Goal: Task Accomplishment & Management: Manage account settings

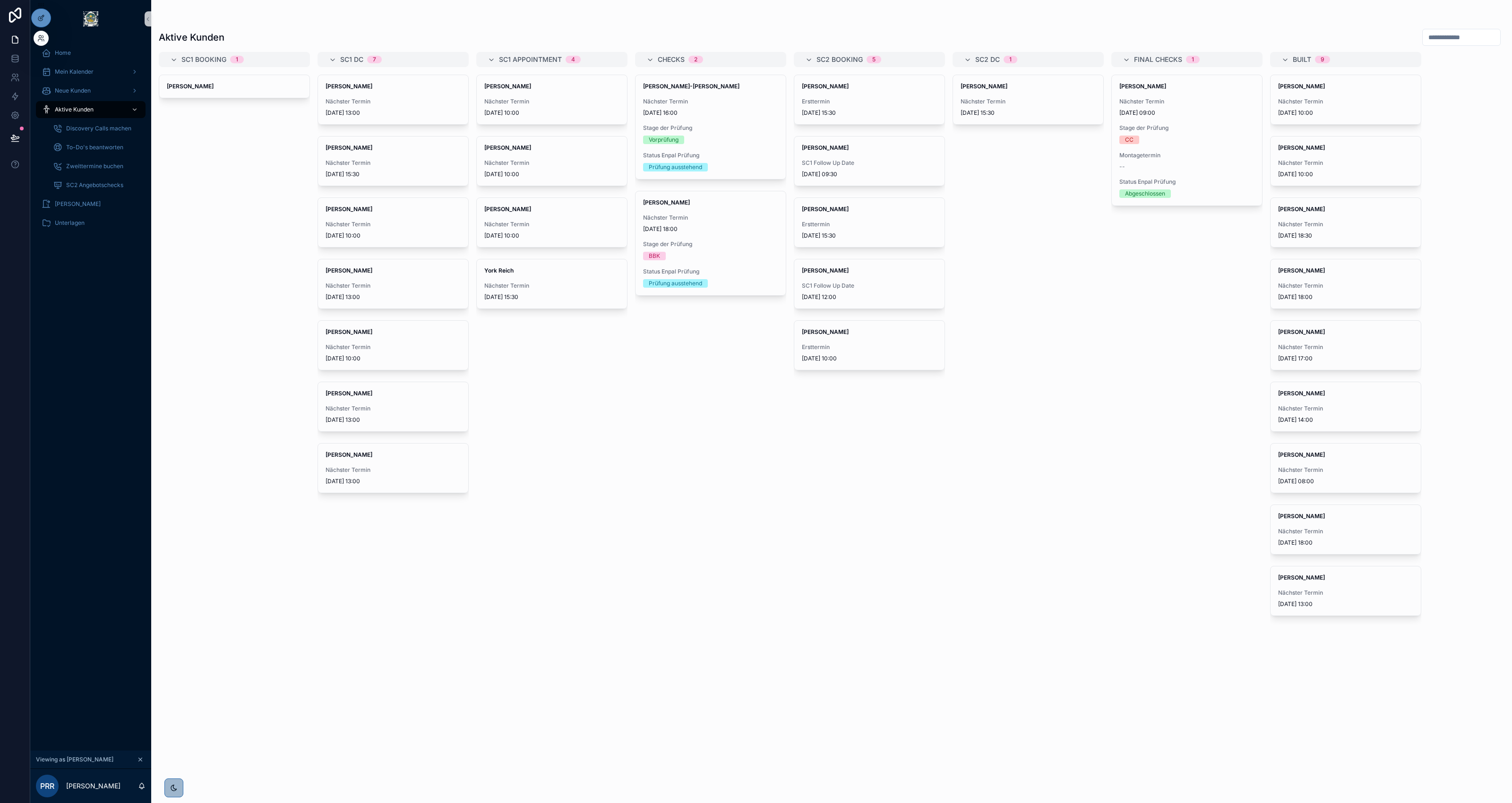
click at [45, 33] on div at bounding box center [41, 38] width 15 height 15
click at [41, 39] on icon at bounding box center [40, 40] width 4 height 2
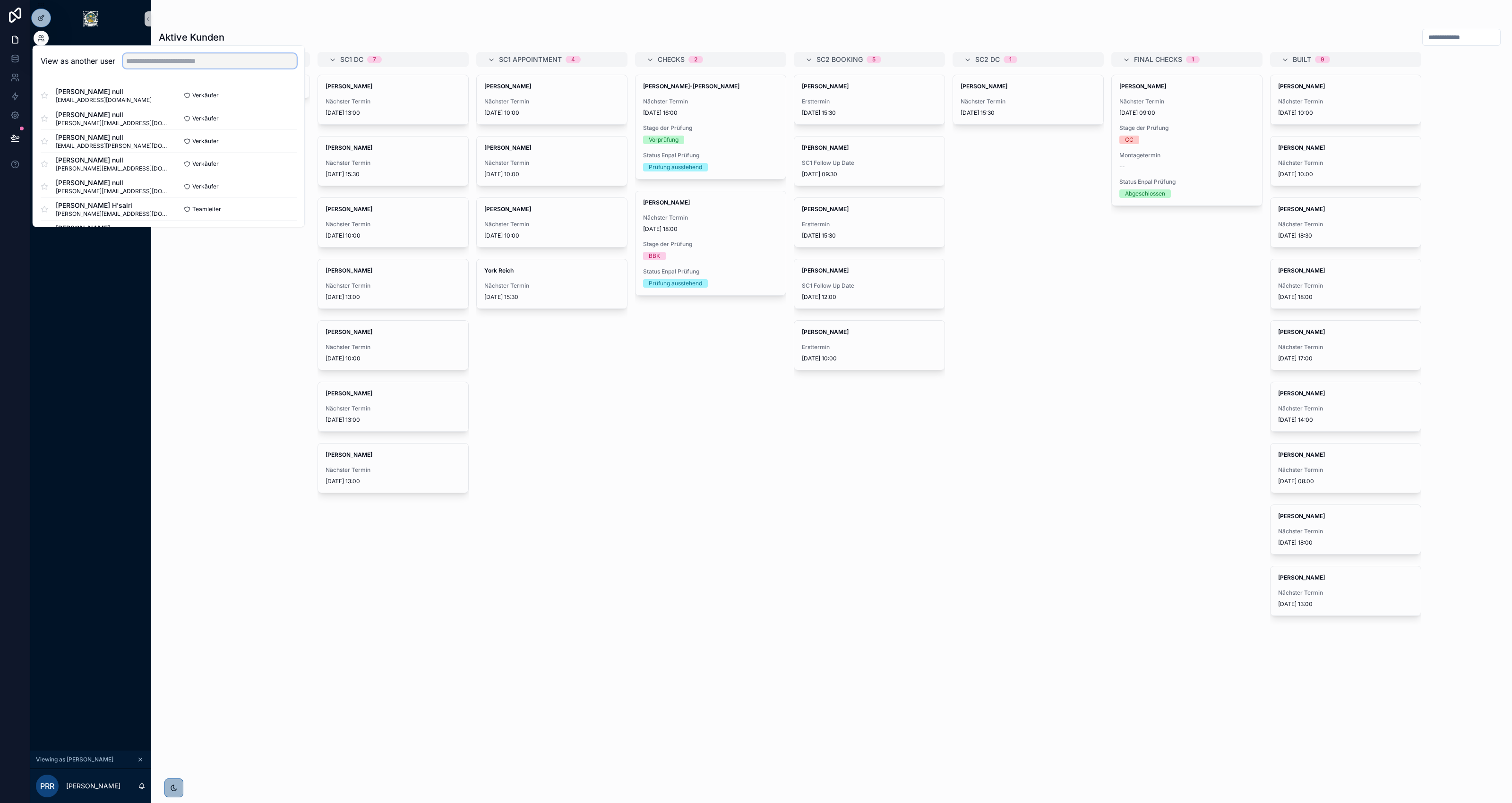
click at [210, 68] on input "text" at bounding box center [210, 61] width 174 height 15
click at [212, 64] on input "text" at bounding box center [210, 61] width 174 height 15
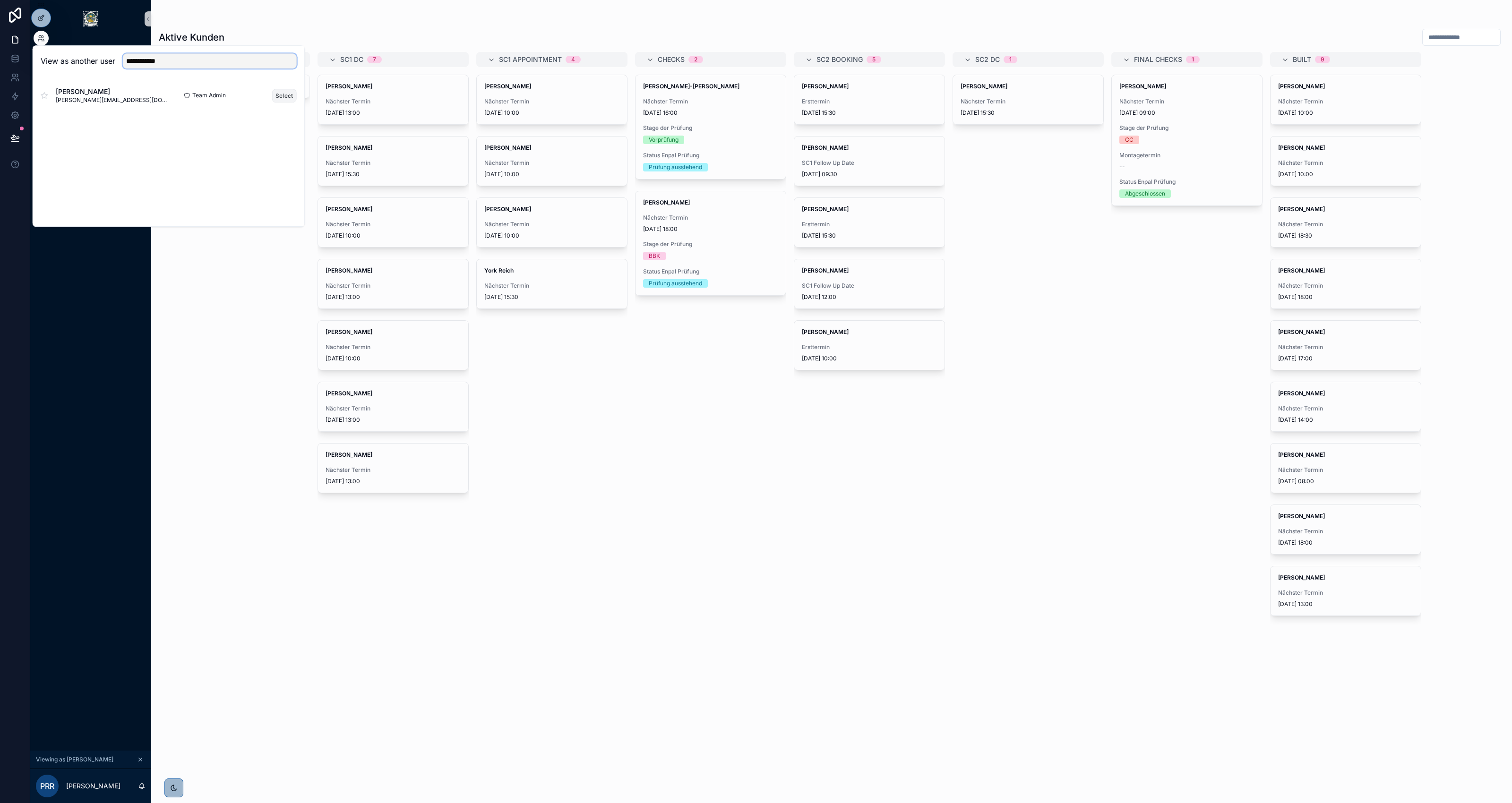
type input "**********"
click at [284, 93] on button "Select" at bounding box center [285, 95] width 25 height 14
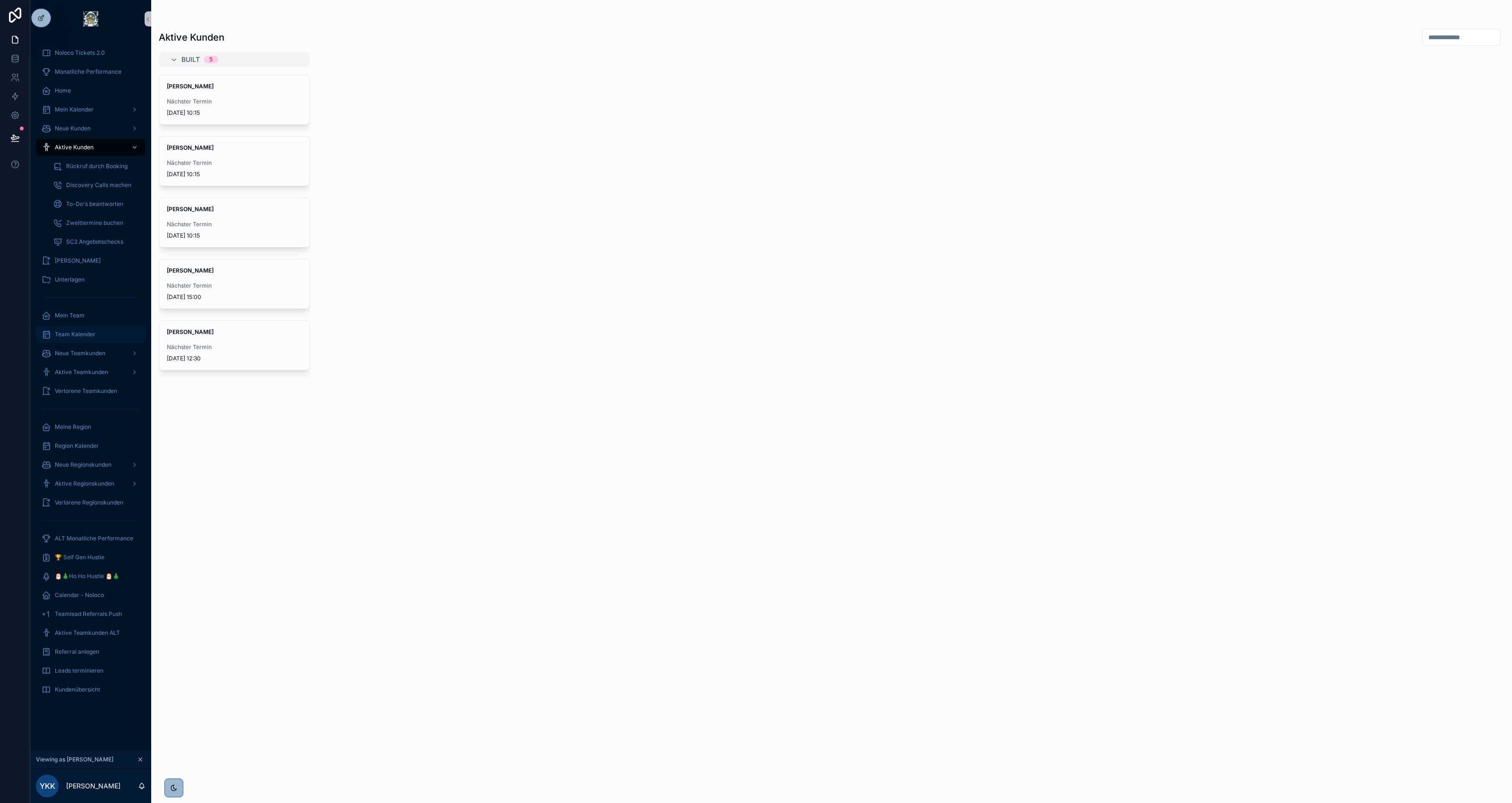
click at [95, 331] on span "Team Kalender" at bounding box center [75, 335] width 41 height 8
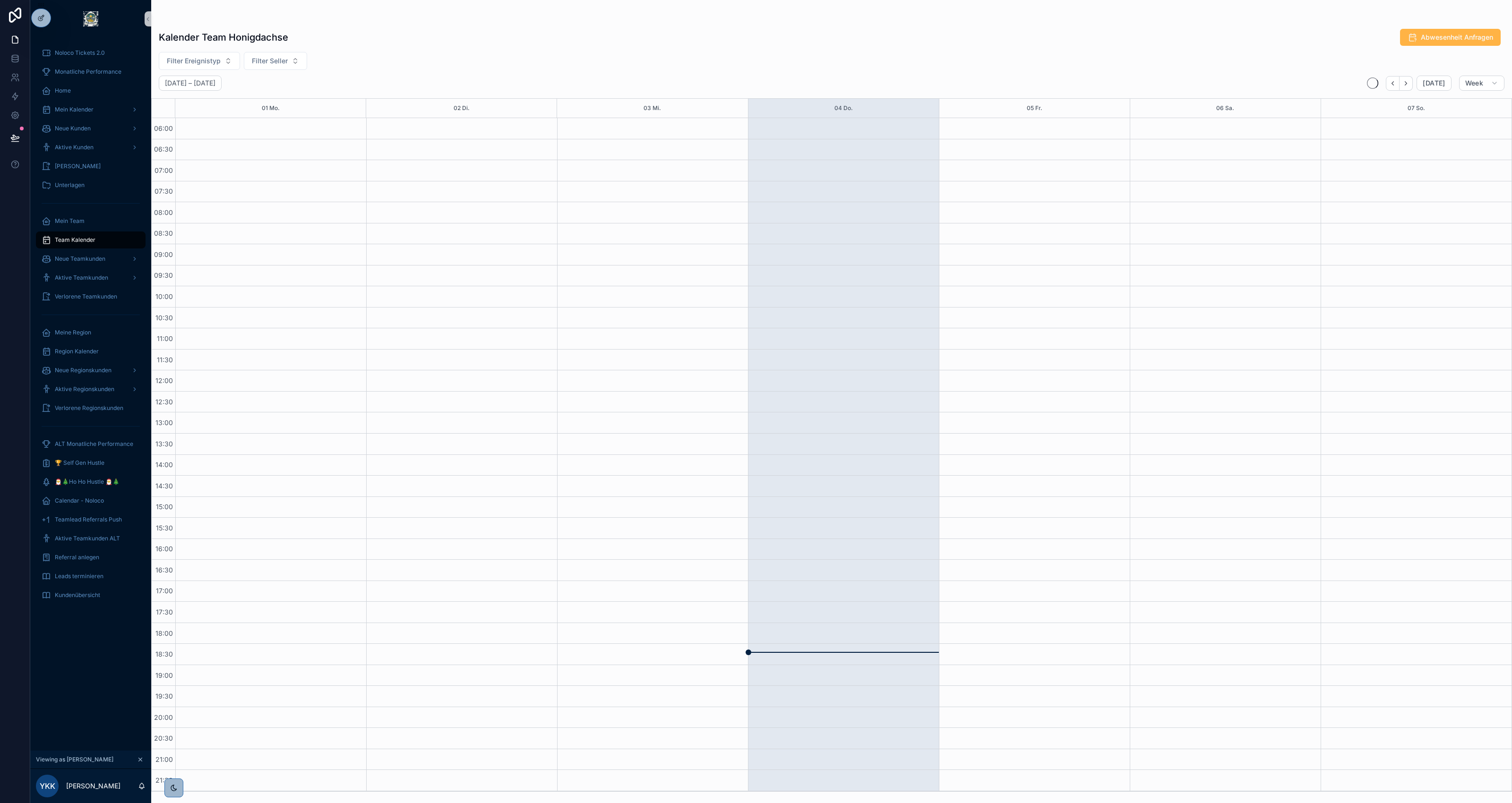
click at [1471, 39] on span "Abwesenheit Anfragen" at bounding box center [1457, 38] width 72 height 9
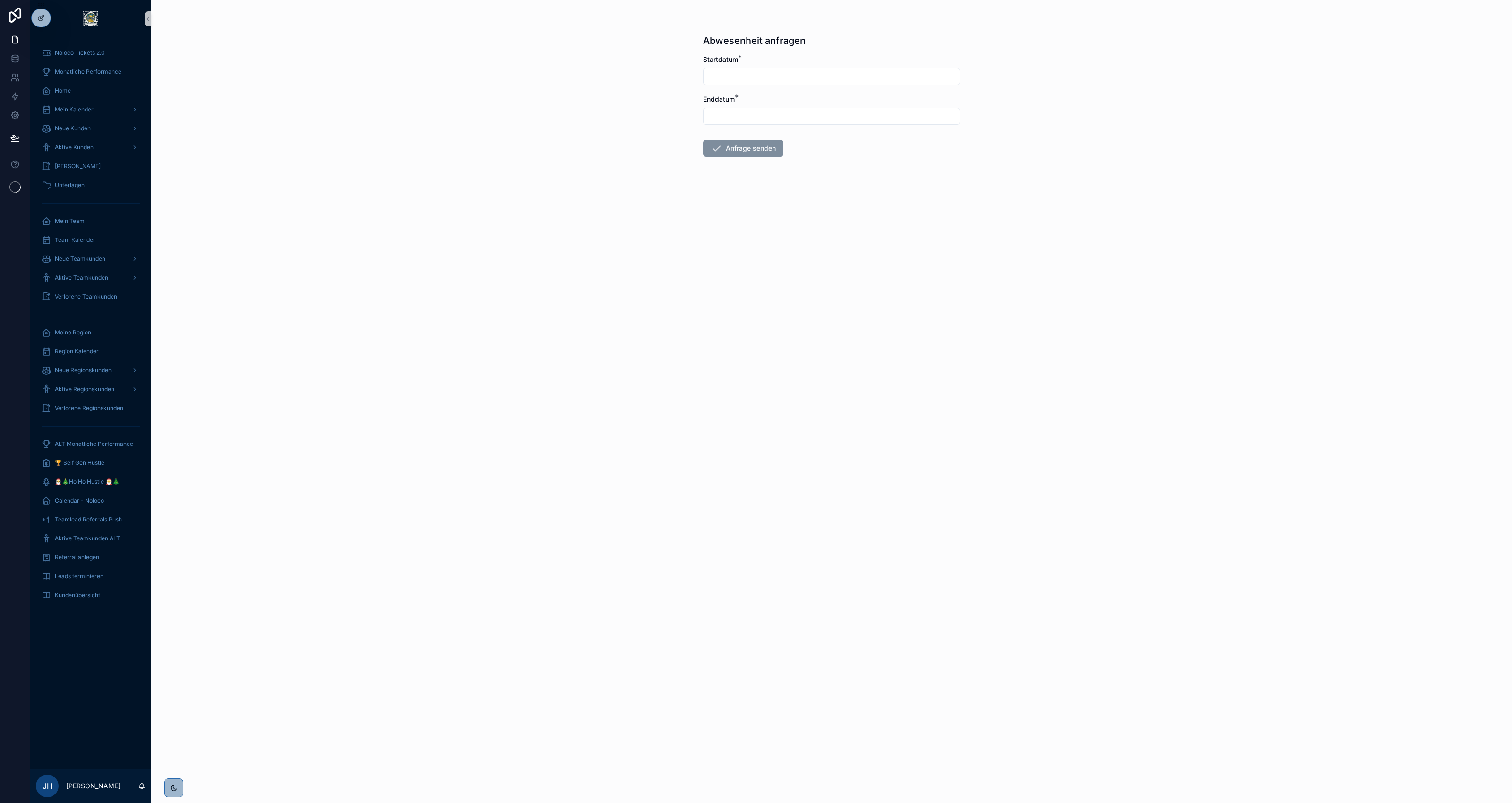
click at [800, 76] on input "text" at bounding box center [832, 76] width 256 height 14
click at [43, 41] on icon at bounding box center [41, 38] width 8 height 8
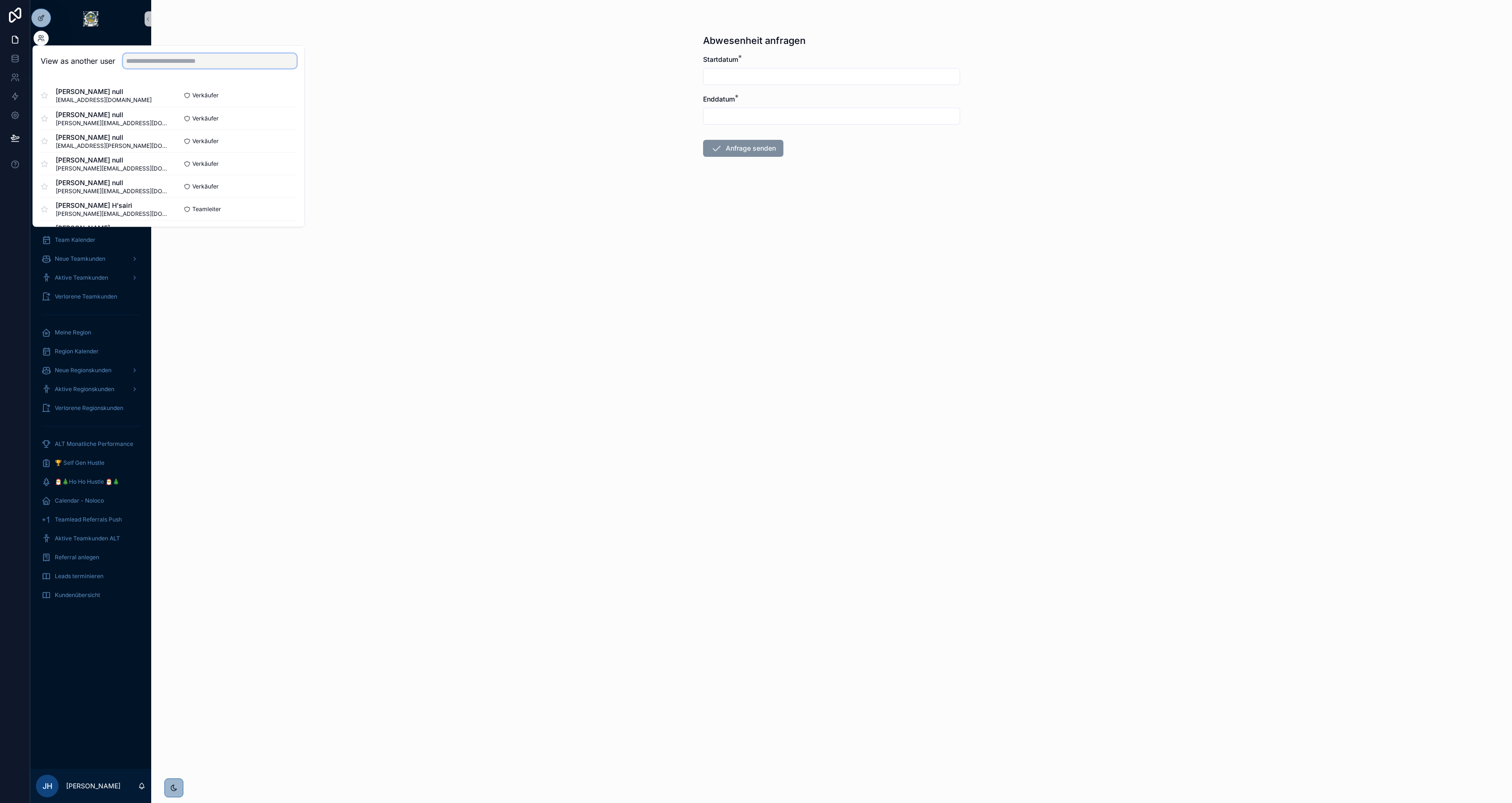
click at [167, 62] on input "text" at bounding box center [210, 61] width 174 height 15
type input "*"
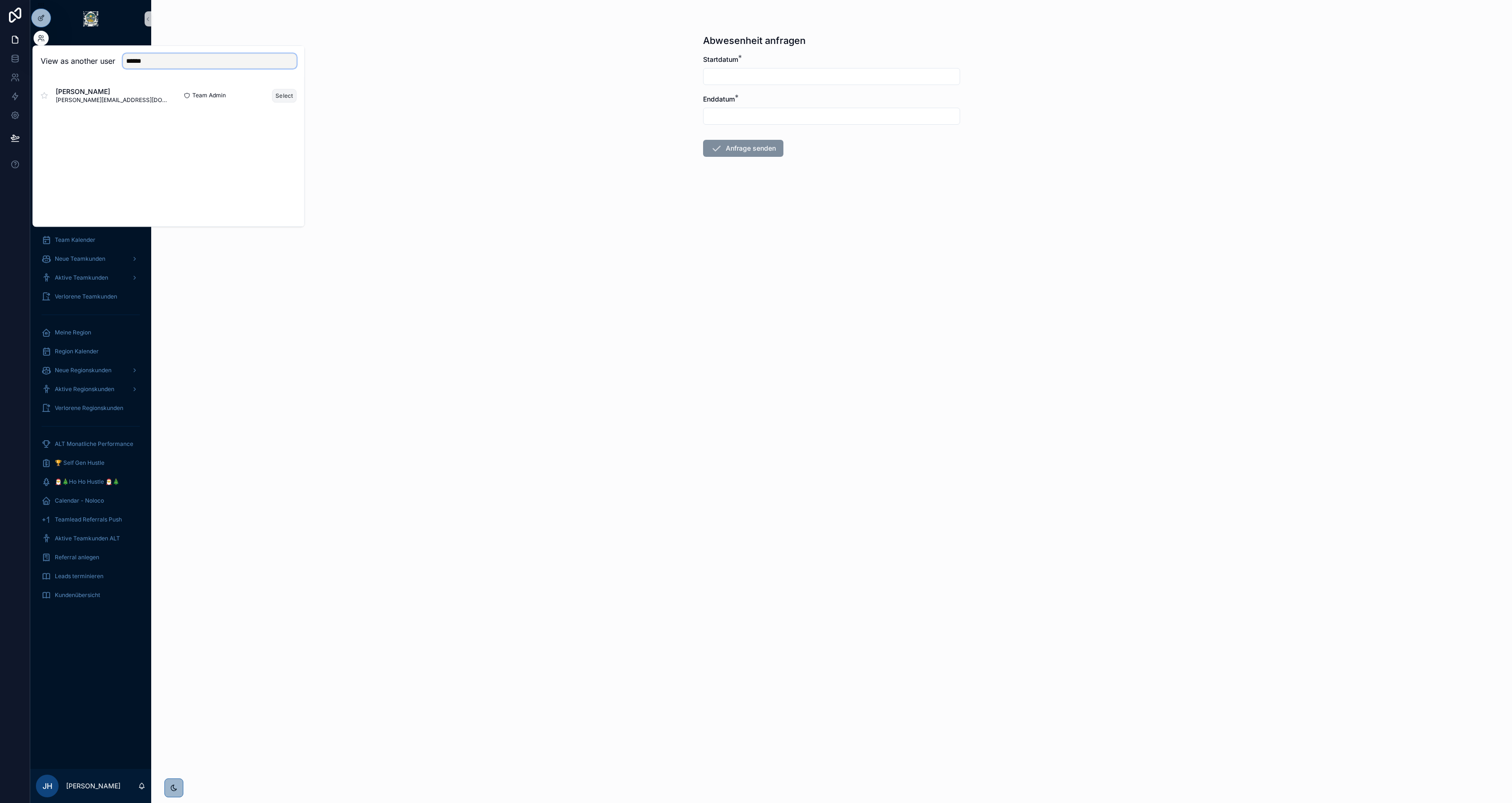
type input "******"
click at [287, 95] on button "Select" at bounding box center [285, 95] width 25 height 14
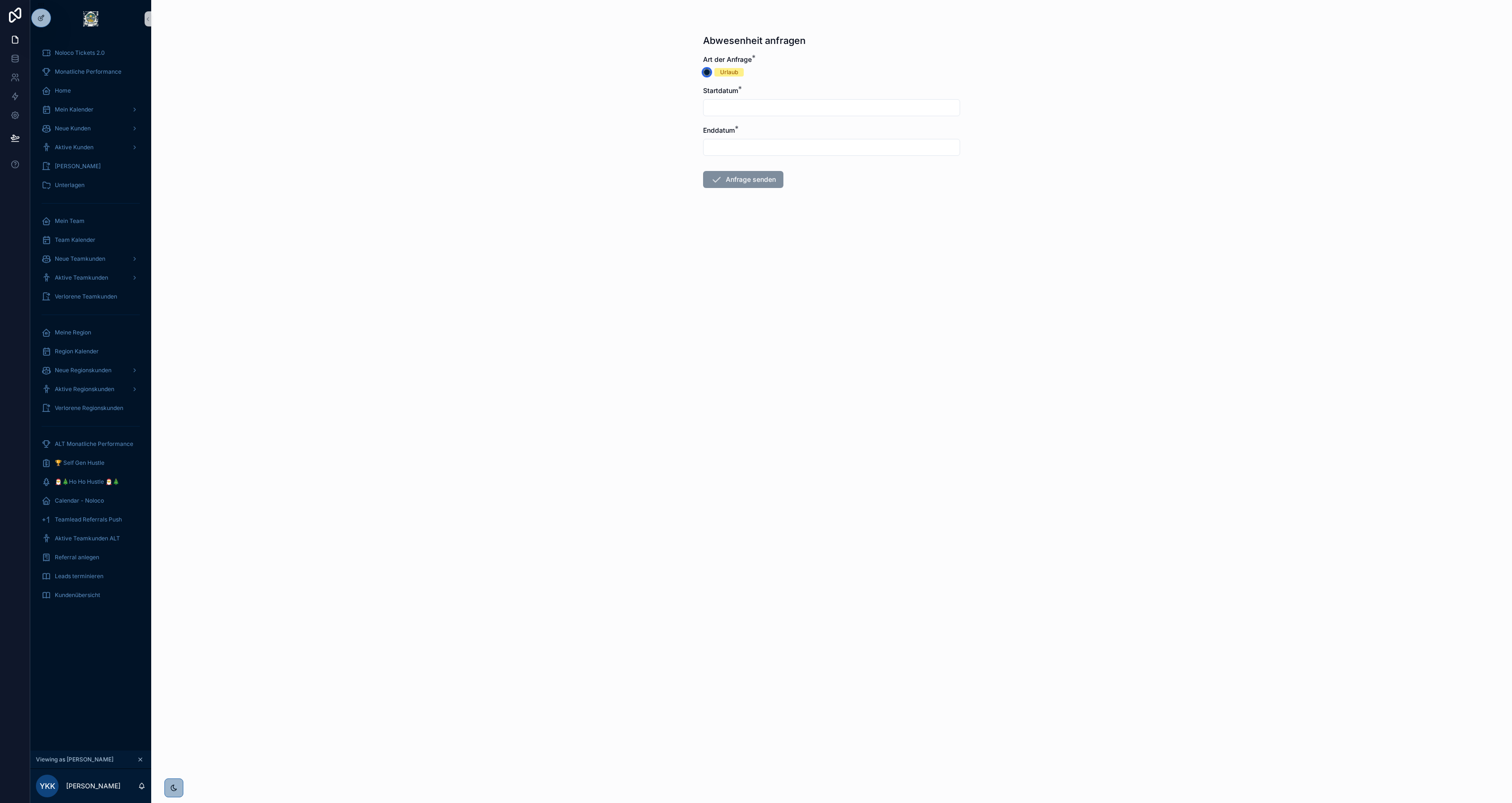
click at [708, 73] on circle "button" at bounding box center [707, 72] width 6 height 6
click at [709, 72] on circle "button" at bounding box center [707, 72] width 6 height 6
click at [90, 239] on span "Team Kalender" at bounding box center [75, 239] width 41 height 8
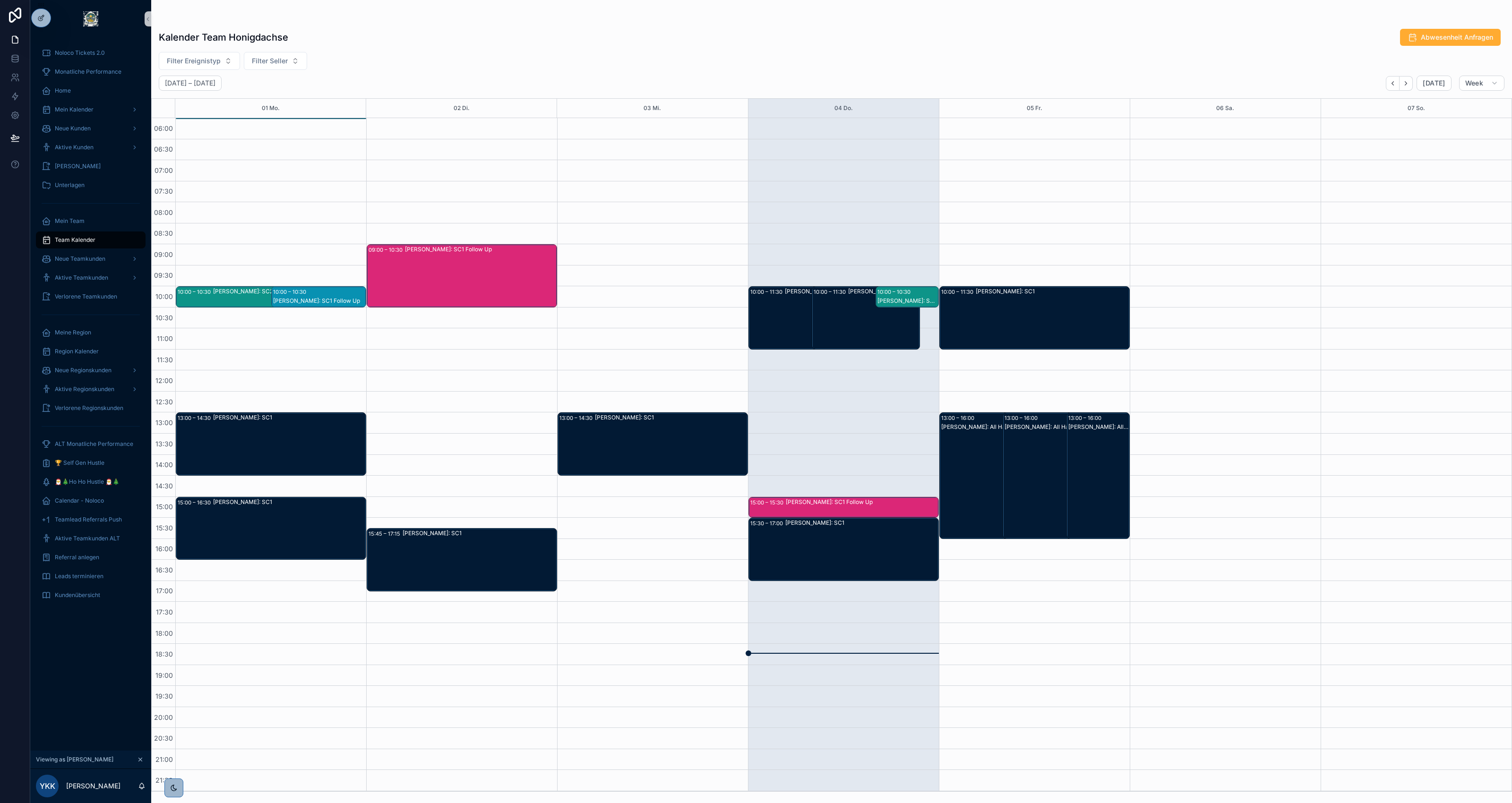
click at [1368, 36] on div "Kalender Team Honigdachse Abwesenheit Anfragen" at bounding box center [831, 37] width 1346 height 18
click at [93, 110] on span "Mein Kalender" at bounding box center [74, 109] width 39 height 8
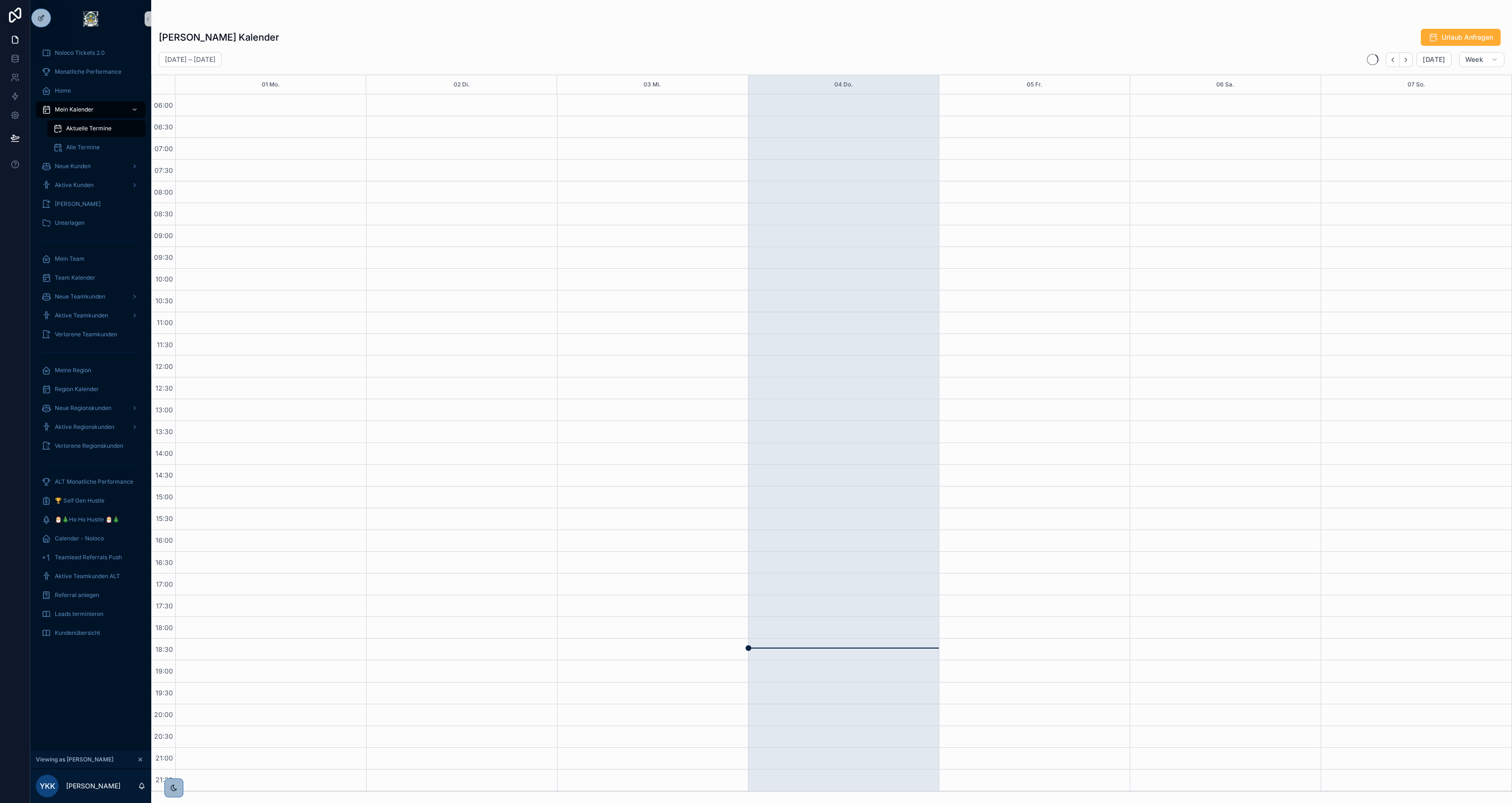
scroll to position [1, 0]
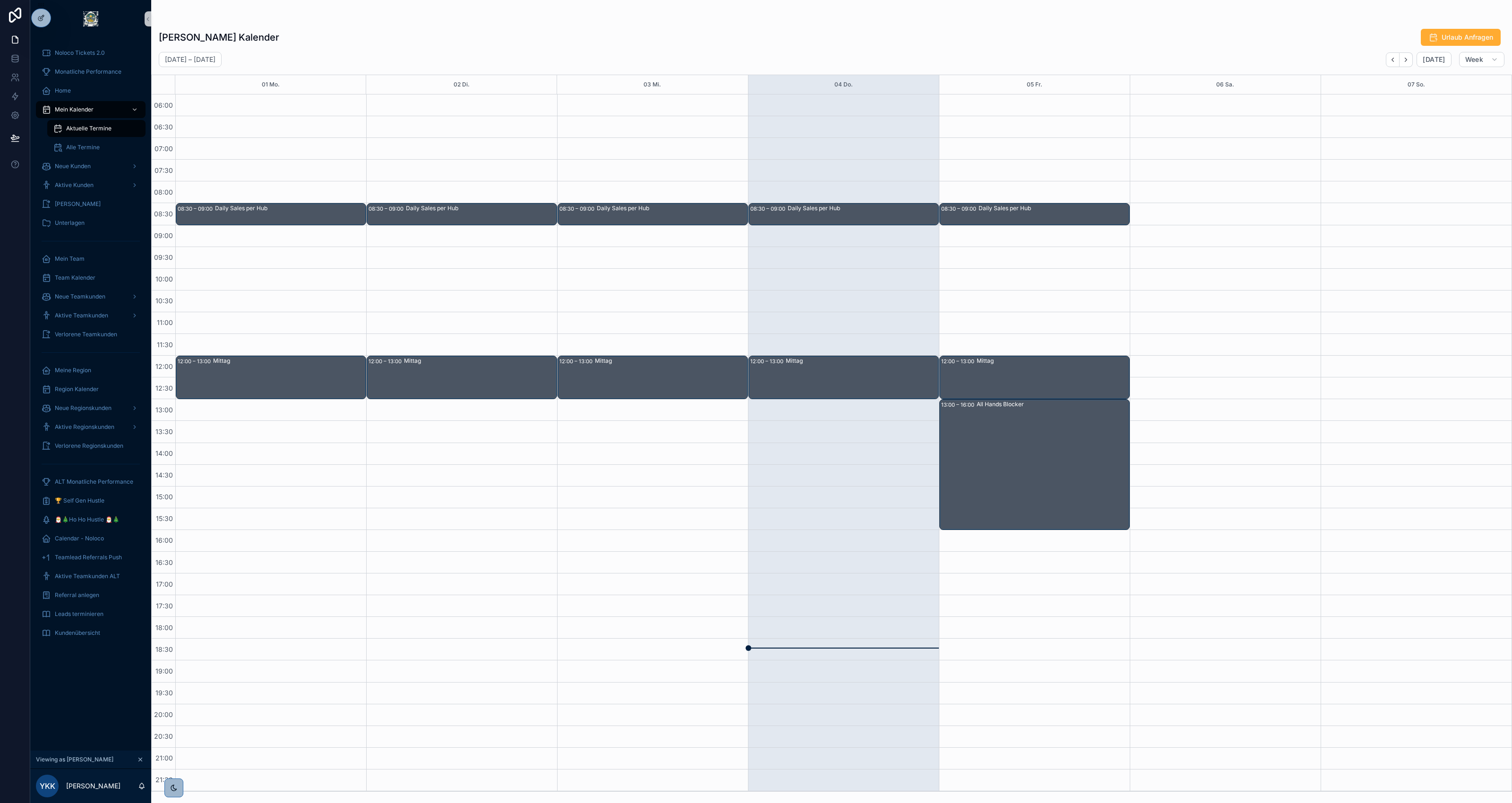
click at [1351, 53] on div "September 01 – 07 Today Week" at bounding box center [832, 60] width 1361 height 15
click at [90, 265] on div "Mein Team" at bounding box center [90, 259] width 98 height 15
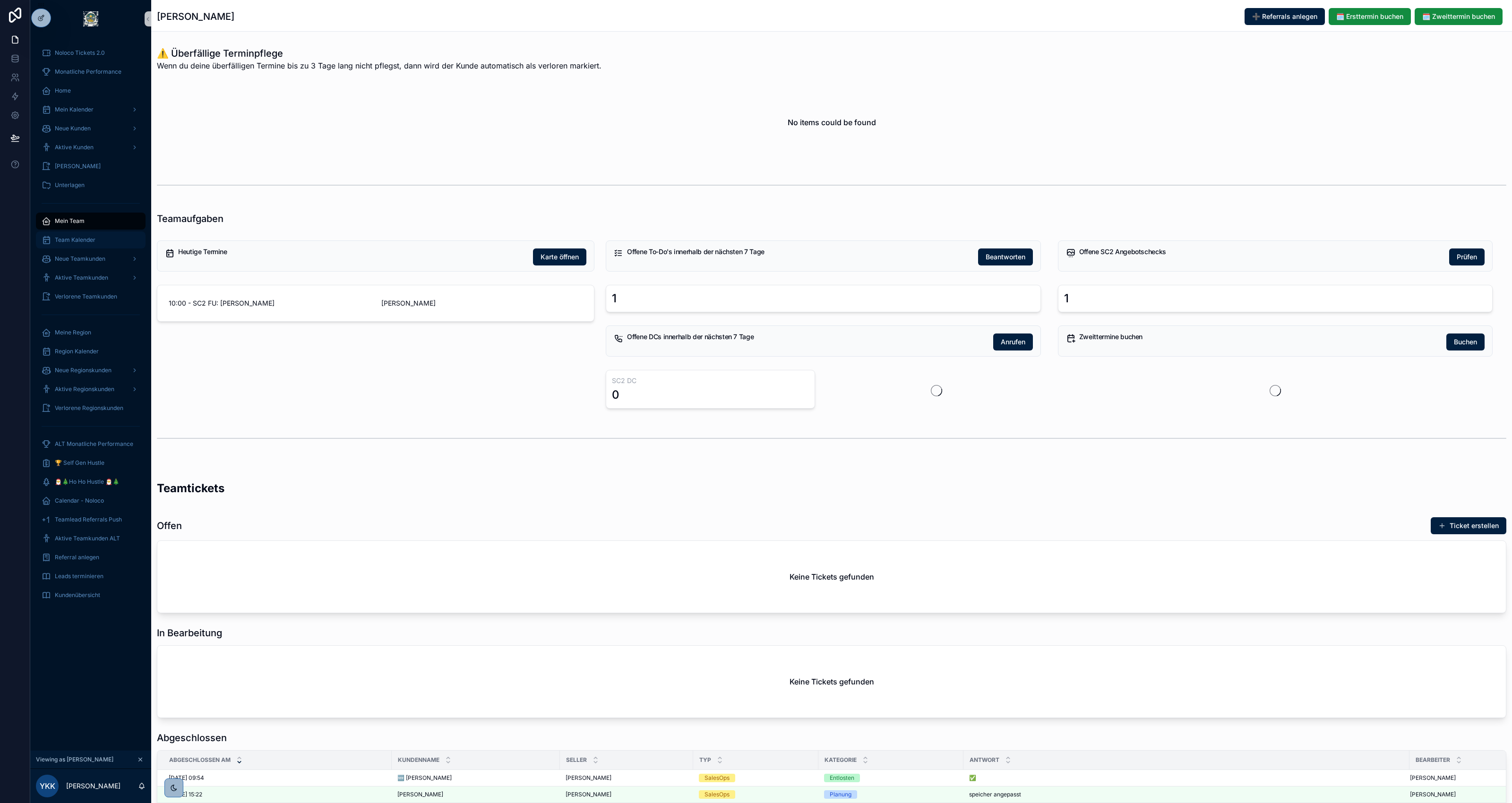
click at [98, 239] on div "Team Kalender" at bounding box center [90, 240] width 98 height 15
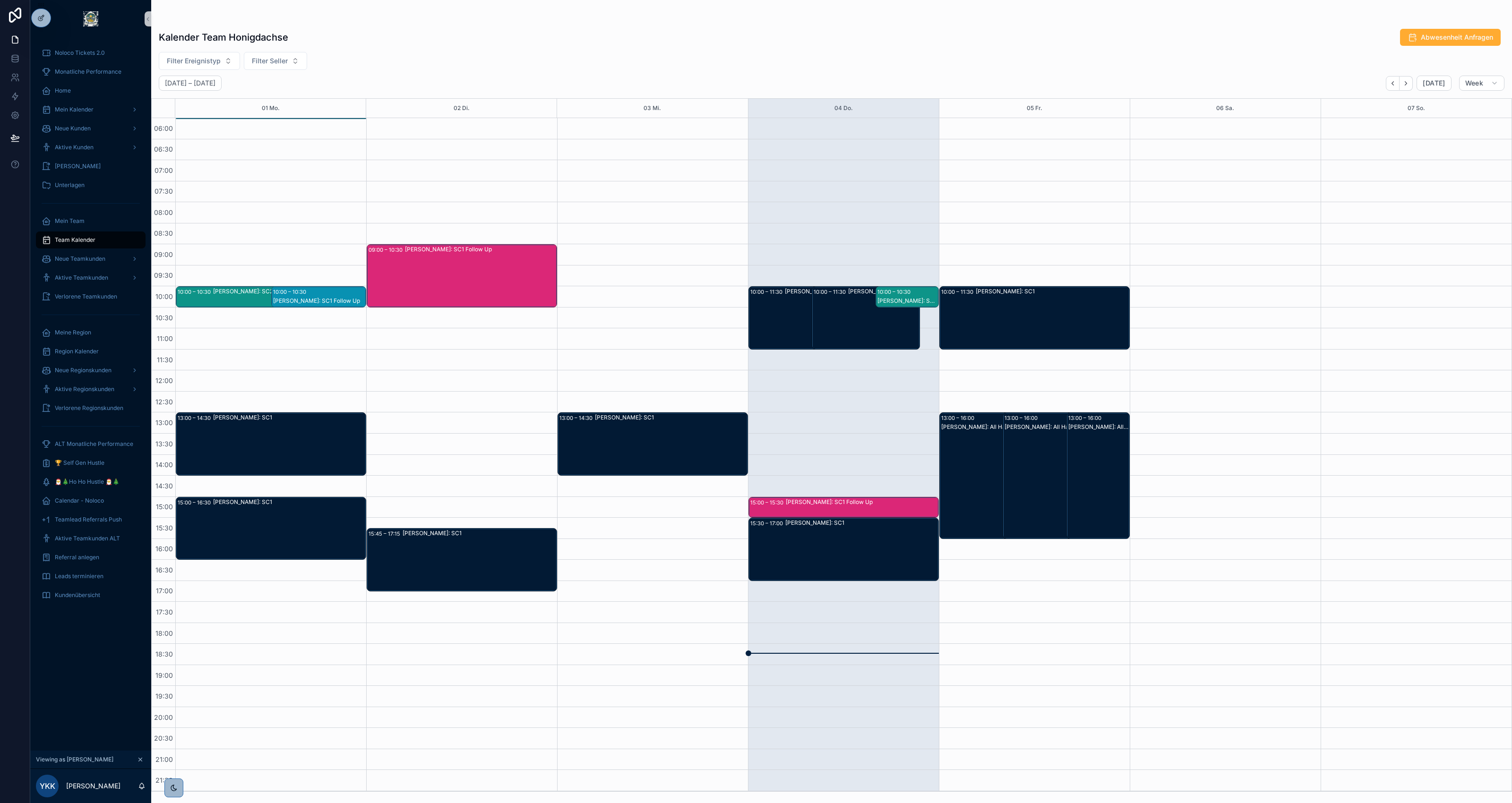
click at [1314, 59] on div "Filter Ereignistyp Filter Seller" at bounding box center [832, 61] width 1361 height 18
click at [1429, 41] on span "Abwesenheit Anfragen" at bounding box center [1457, 38] width 72 height 9
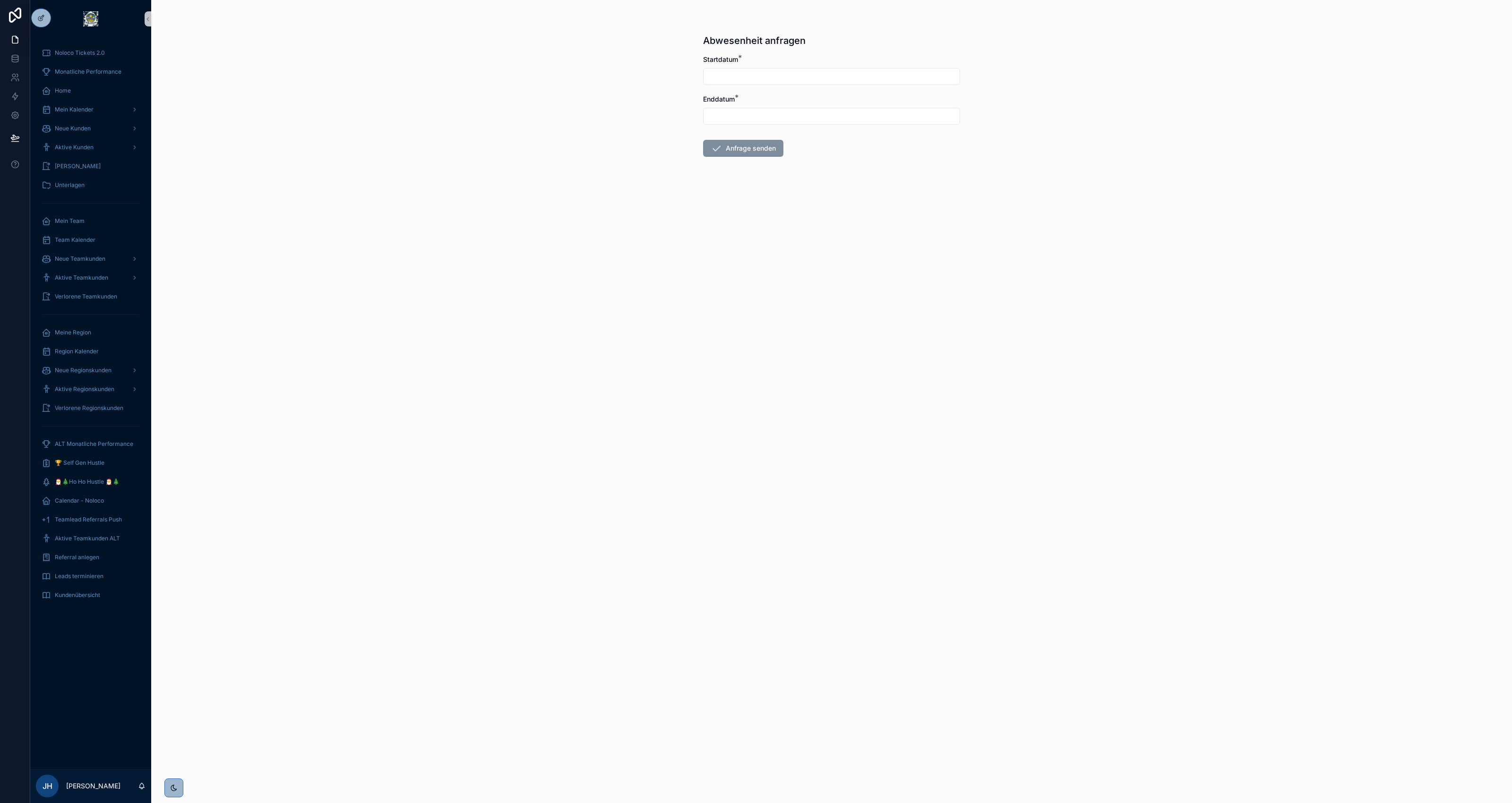
click at [723, 69] on div at bounding box center [832, 76] width 257 height 17
click at [729, 76] on input "text" at bounding box center [832, 76] width 256 height 14
click at [653, 228] on div "Abwesenheit anfragen Startdatum * Enddatum * Anfrage senden" at bounding box center [832, 402] width 1361 height 803
click at [713, 81] on input "text" at bounding box center [832, 76] width 256 height 14
click at [42, 35] on icon at bounding box center [43, 36] width 1 height 2
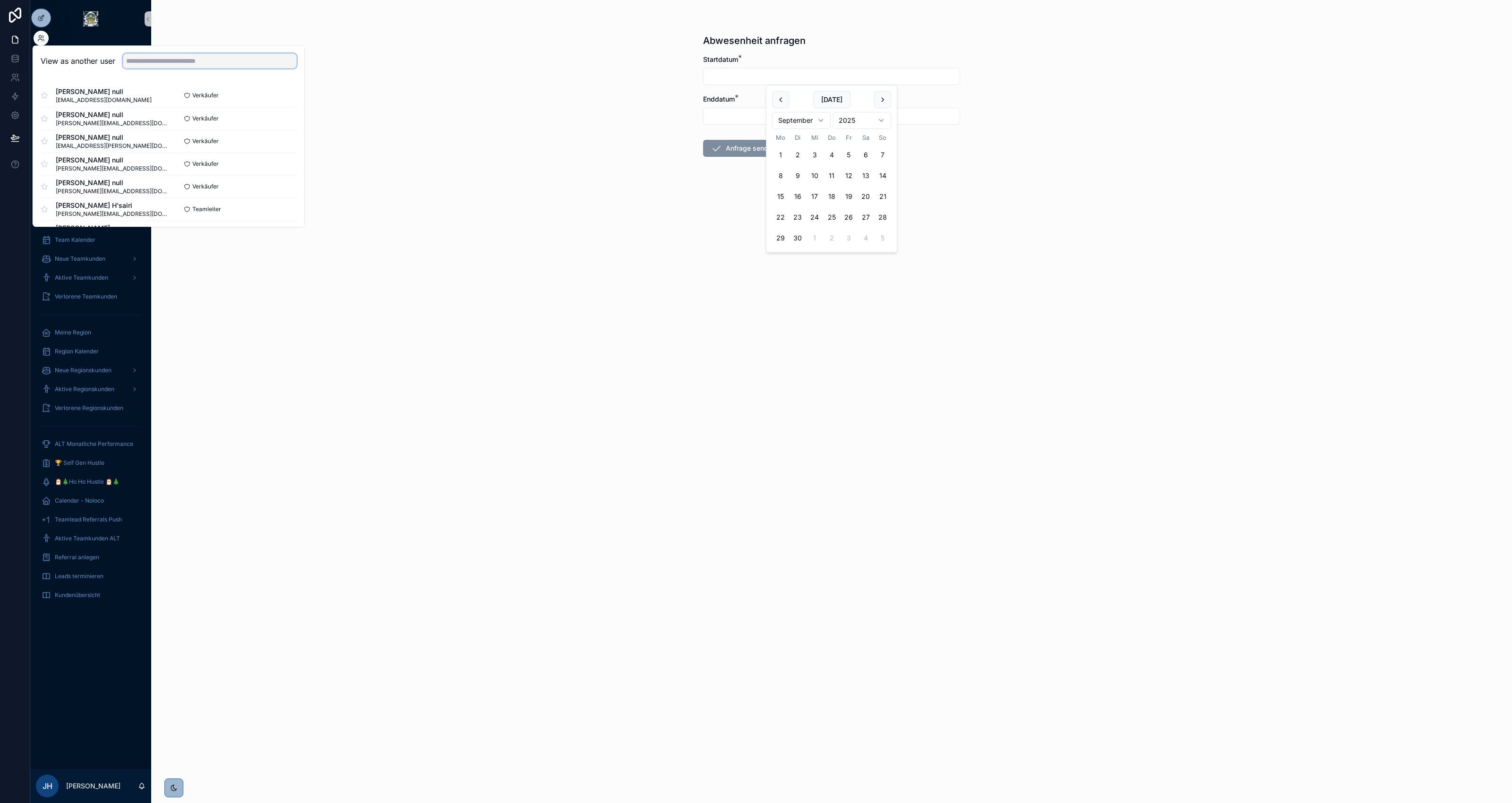
click at [164, 56] on input "text" at bounding box center [210, 61] width 174 height 15
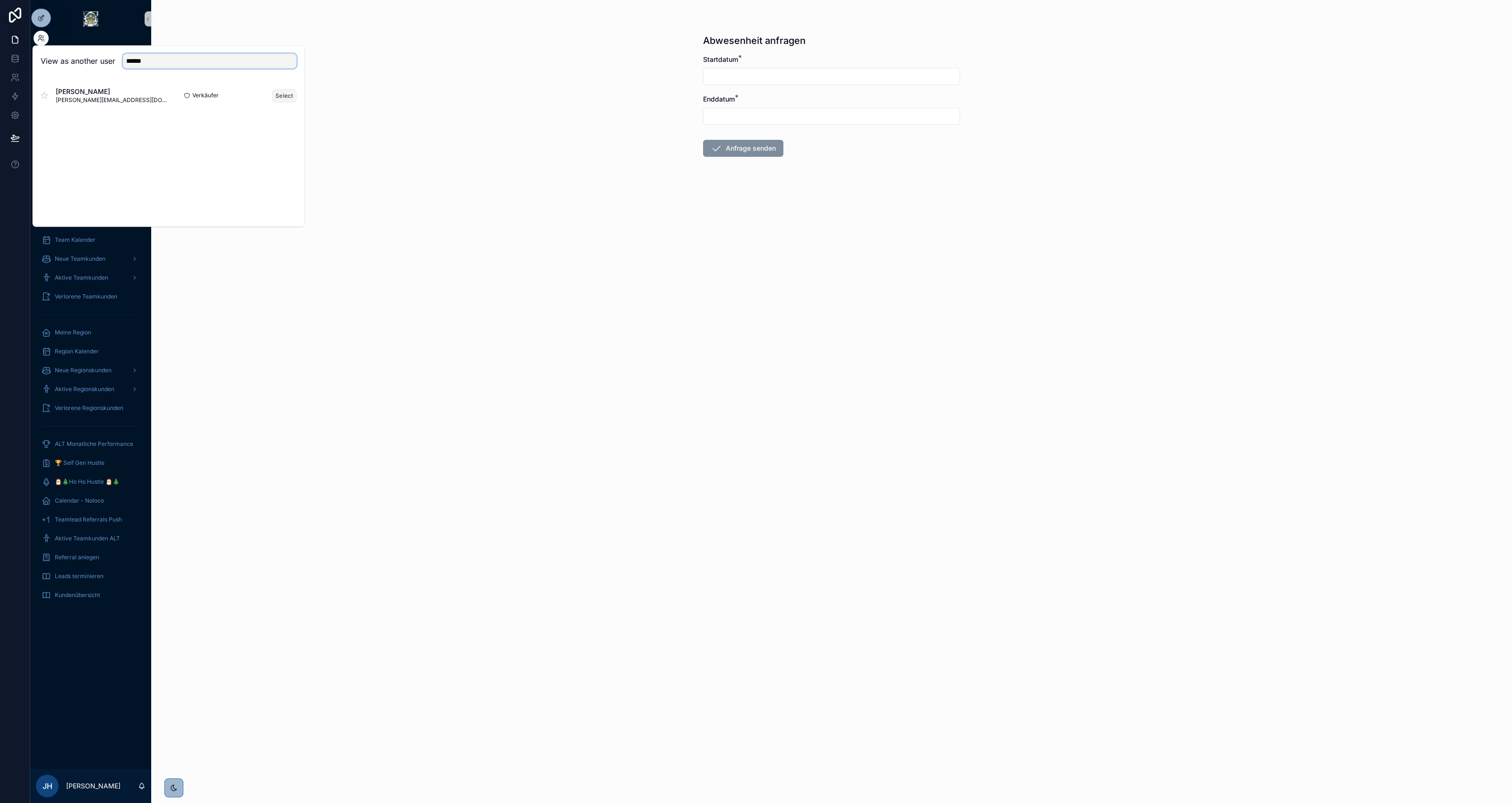
type input "******"
click at [287, 95] on button "Select" at bounding box center [285, 95] width 25 height 14
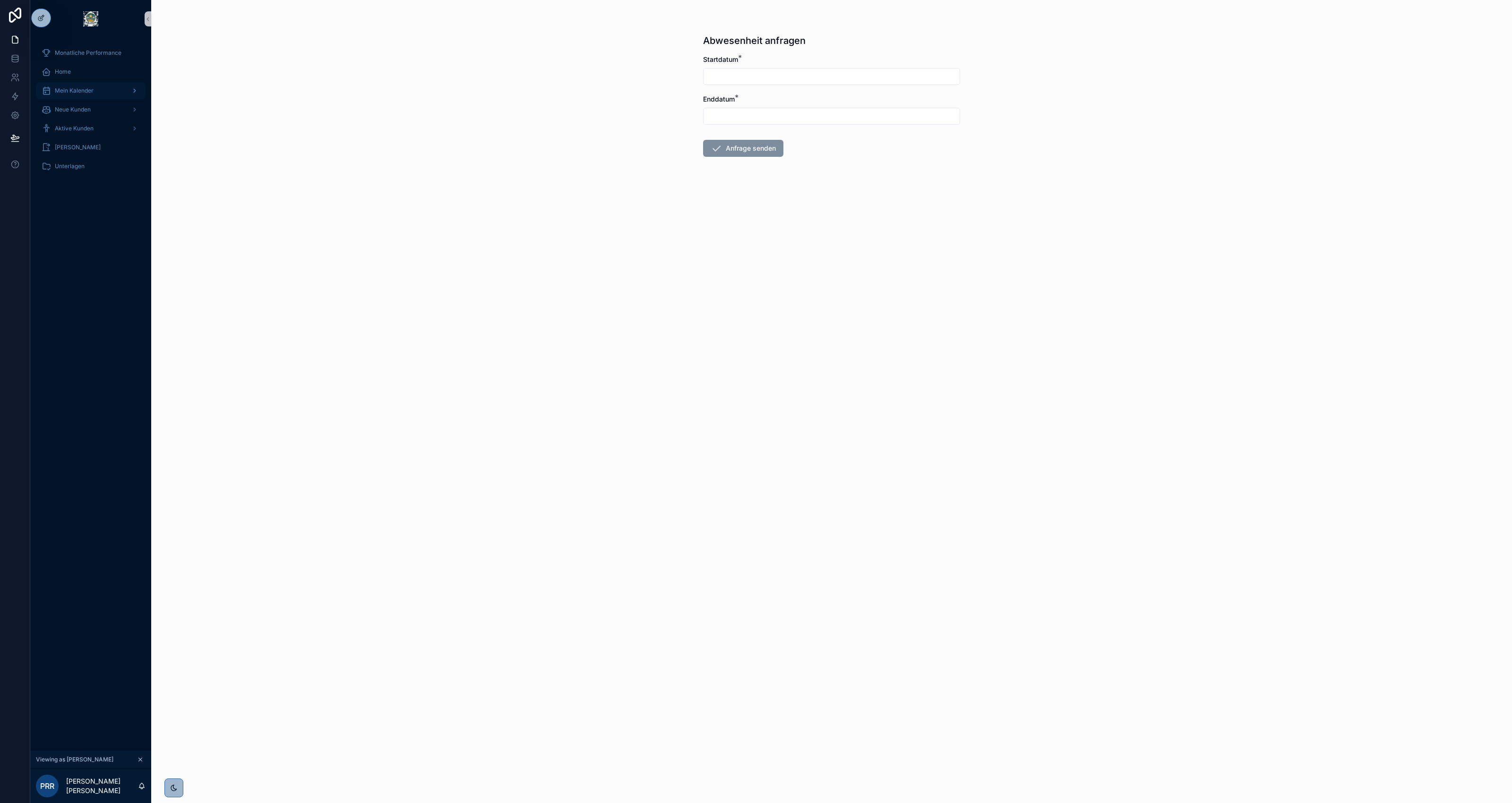
click at [83, 89] on span "Mein Kalender" at bounding box center [74, 90] width 39 height 8
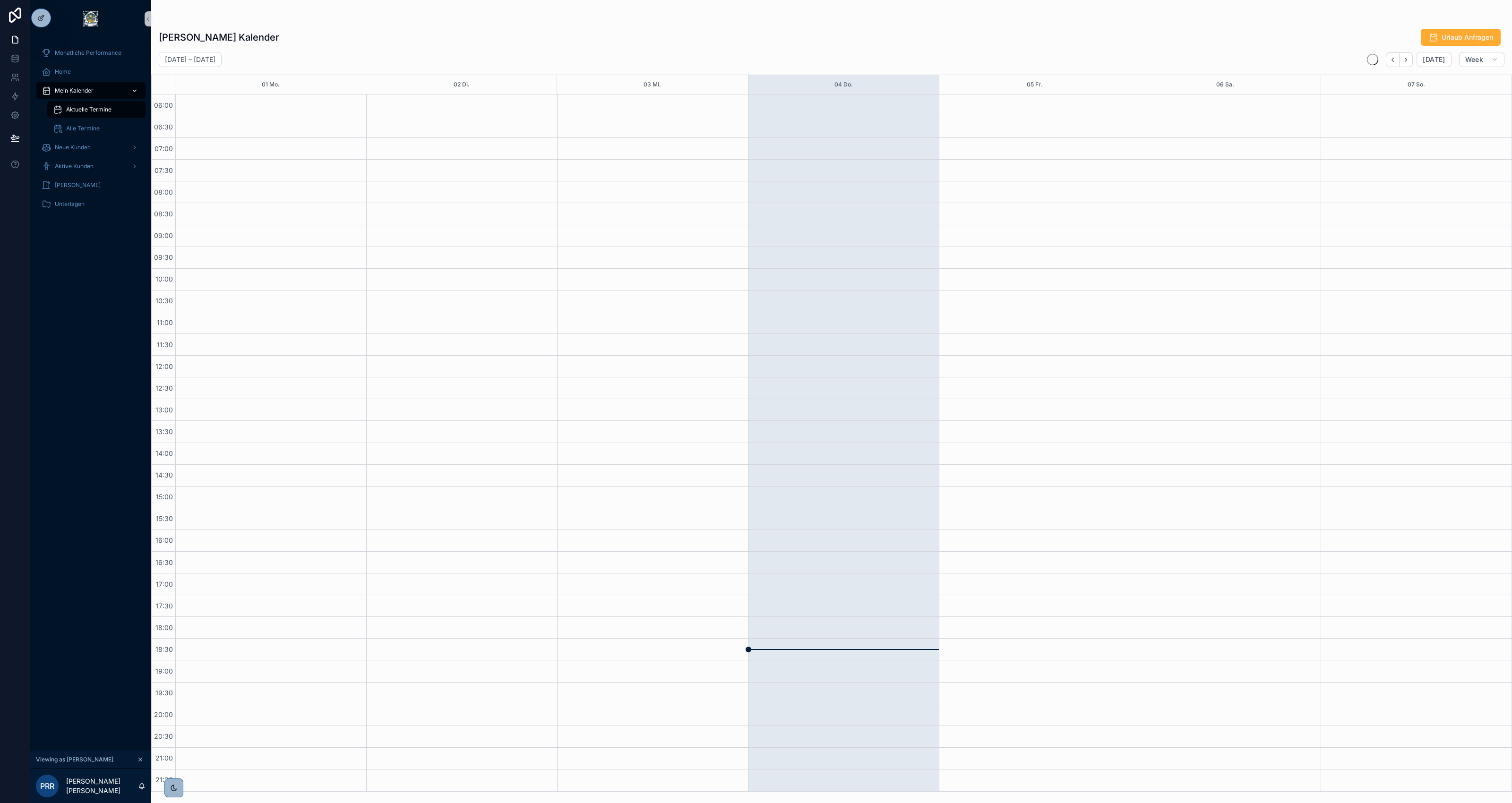
scroll to position [1, 0]
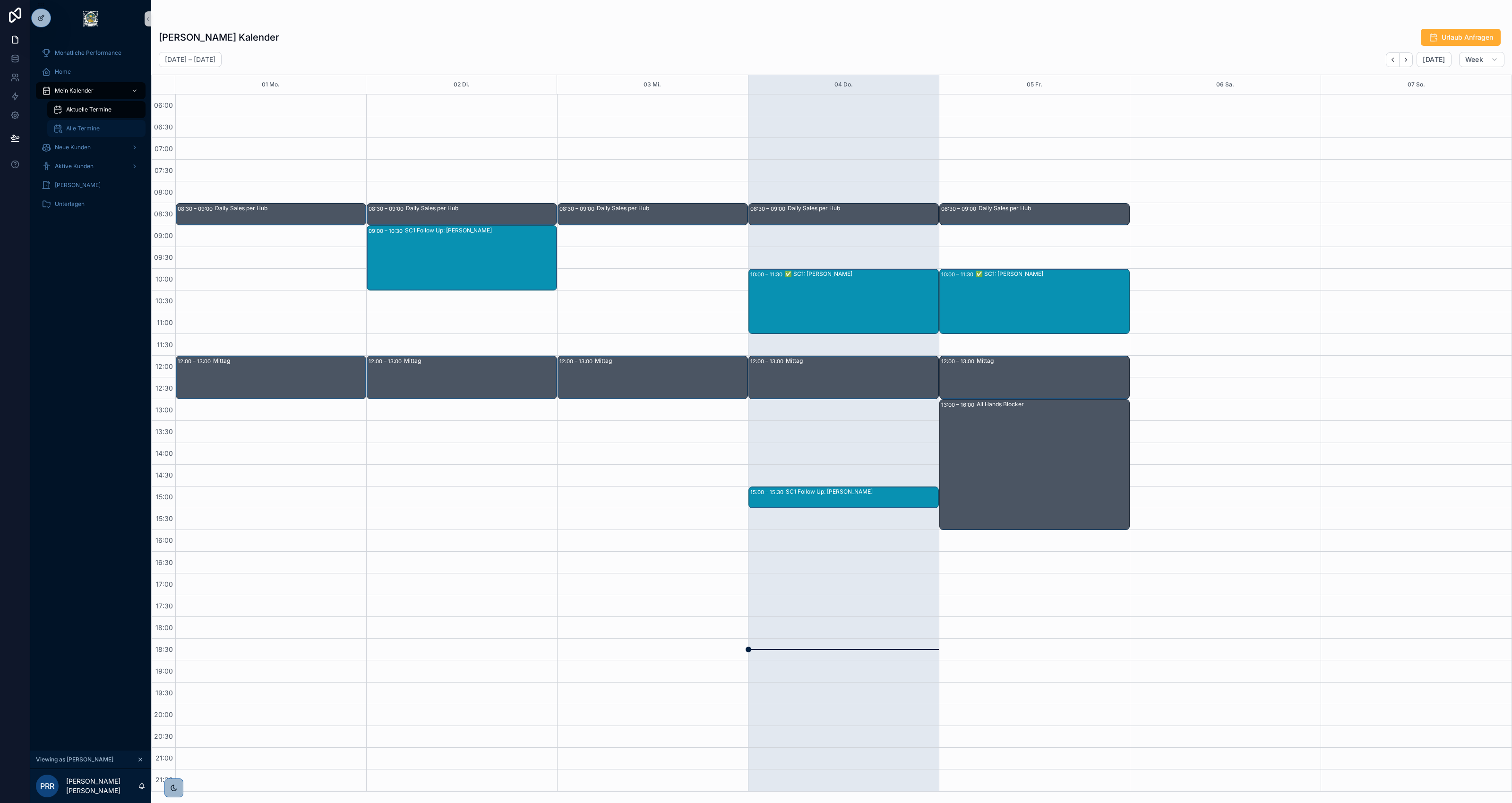
click at [90, 129] on span "Alle Termine" at bounding box center [83, 129] width 33 height 8
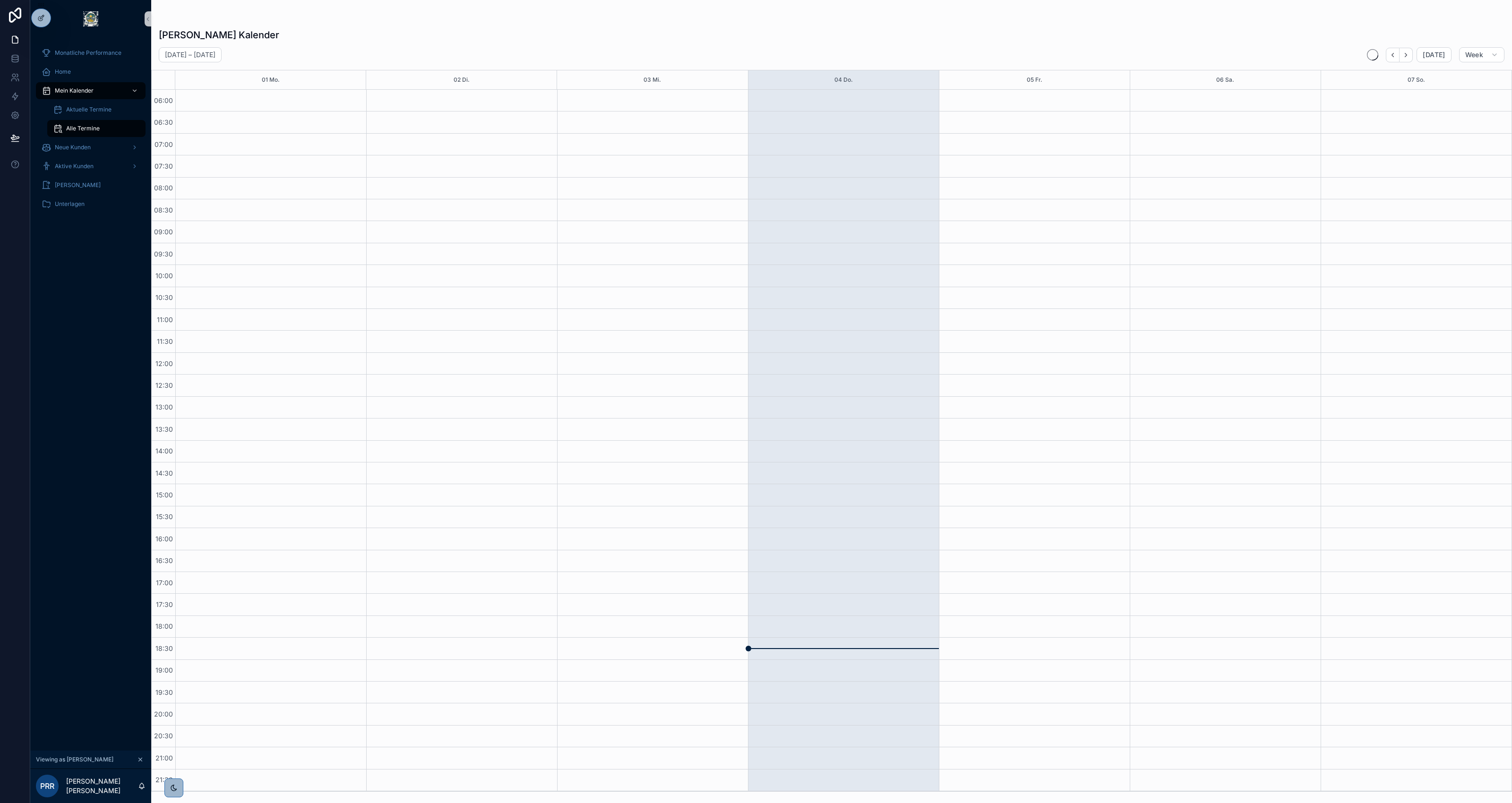
scroll to position [1, 0]
click at [84, 112] on span "Aktuelle Termine" at bounding box center [89, 109] width 45 height 8
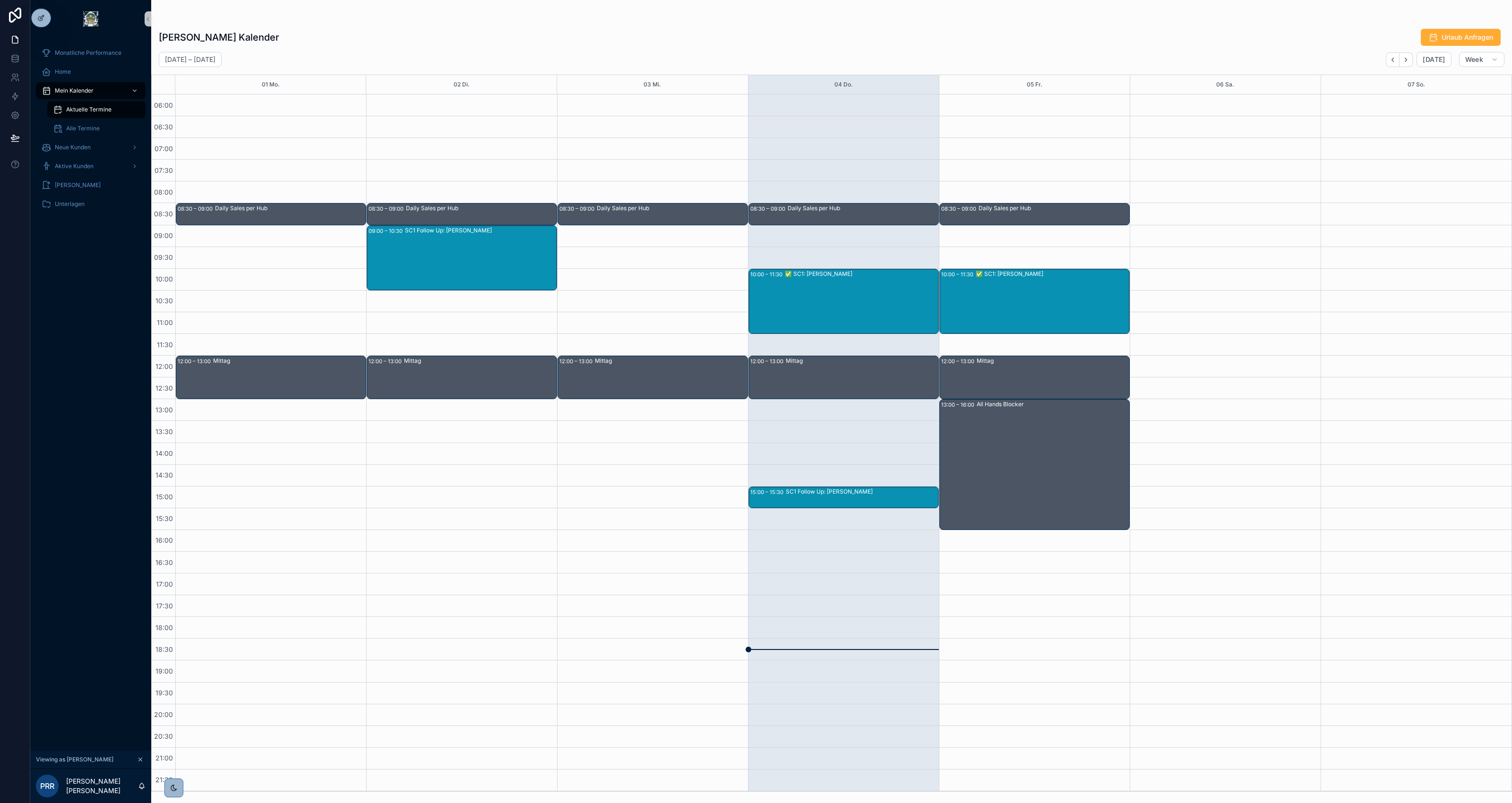
scroll to position [1, 0]
click at [72, 74] on div "Home" at bounding box center [90, 72] width 98 height 15
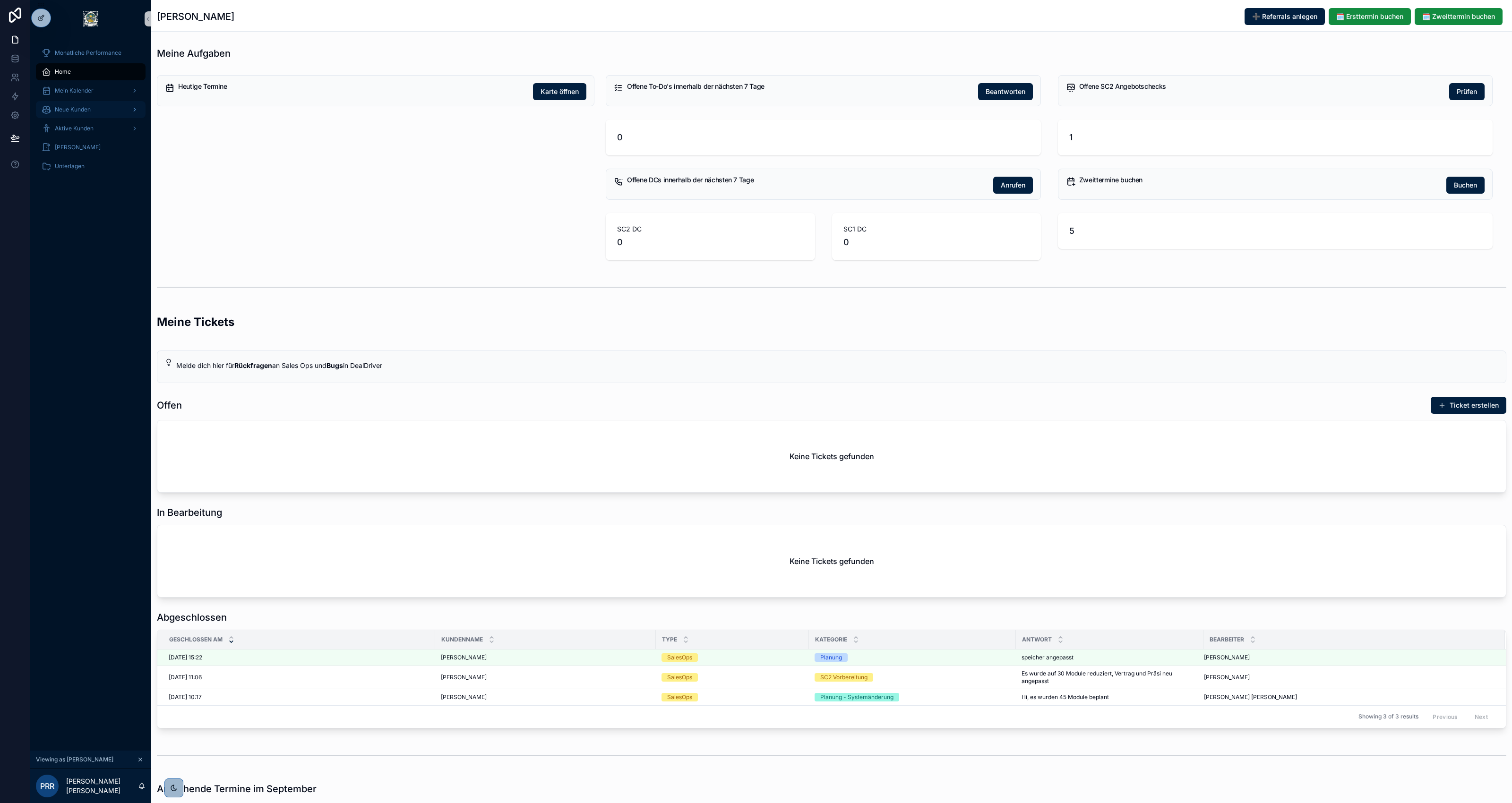
click at [112, 113] on div "Neue Kunden" at bounding box center [90, 110] width 98 height 15
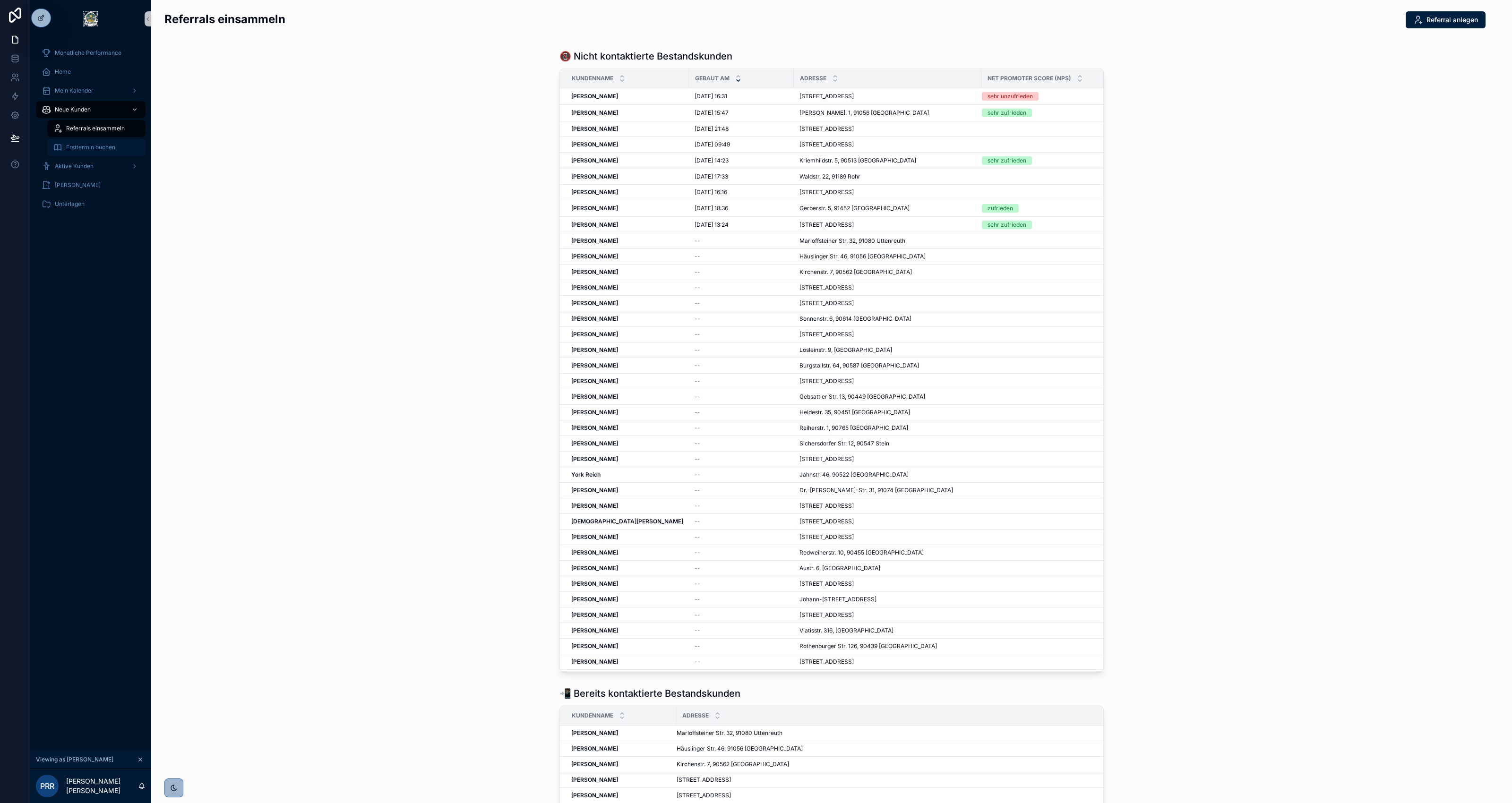
click at [110, 150] on span "Ersttermin buchen" at bounding box center [91, 147] width 49 height 8
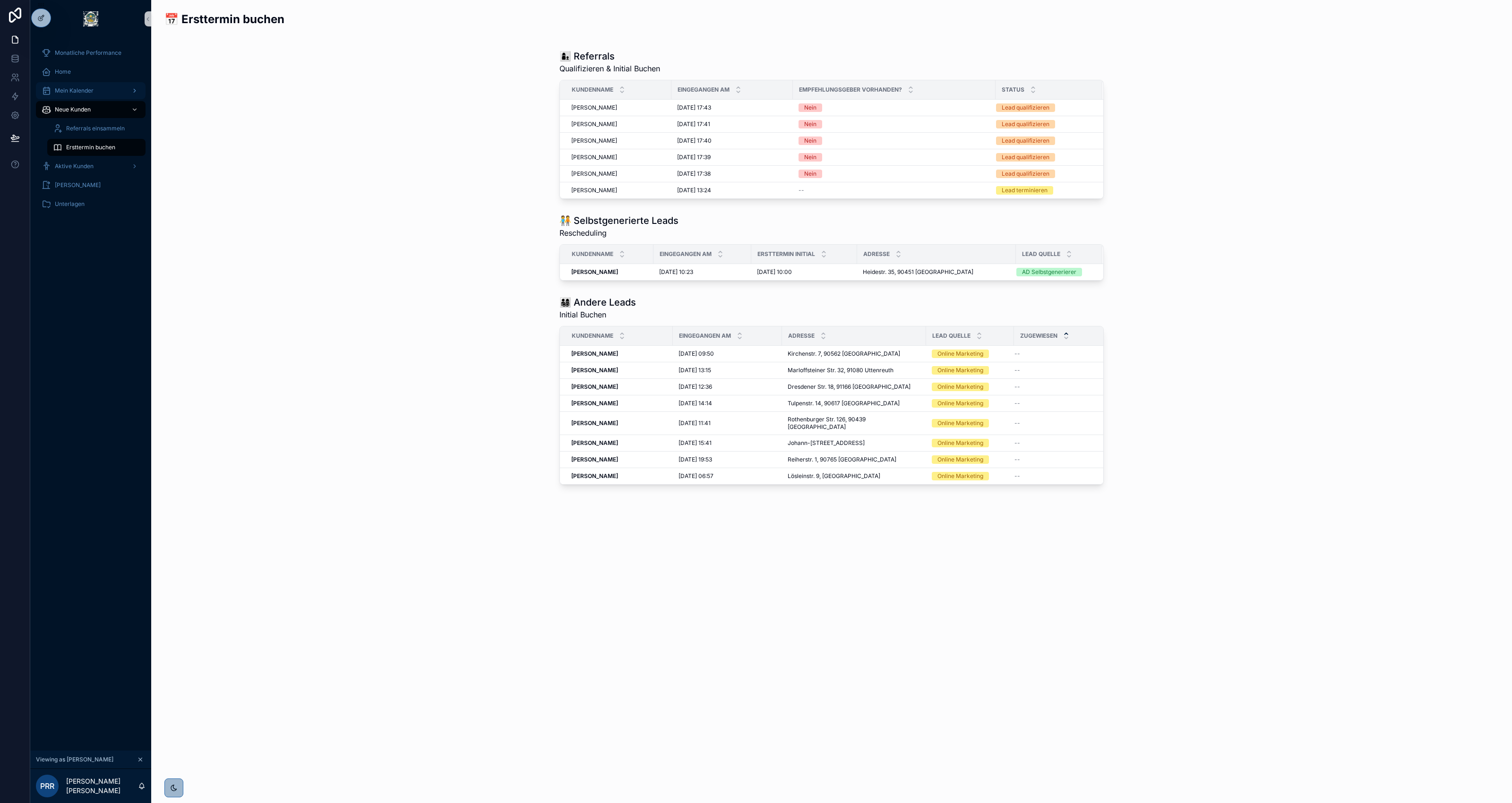
click at [91, 98] on div "Mein Kalender" at bounding box center [90, 91] width 98 height 15
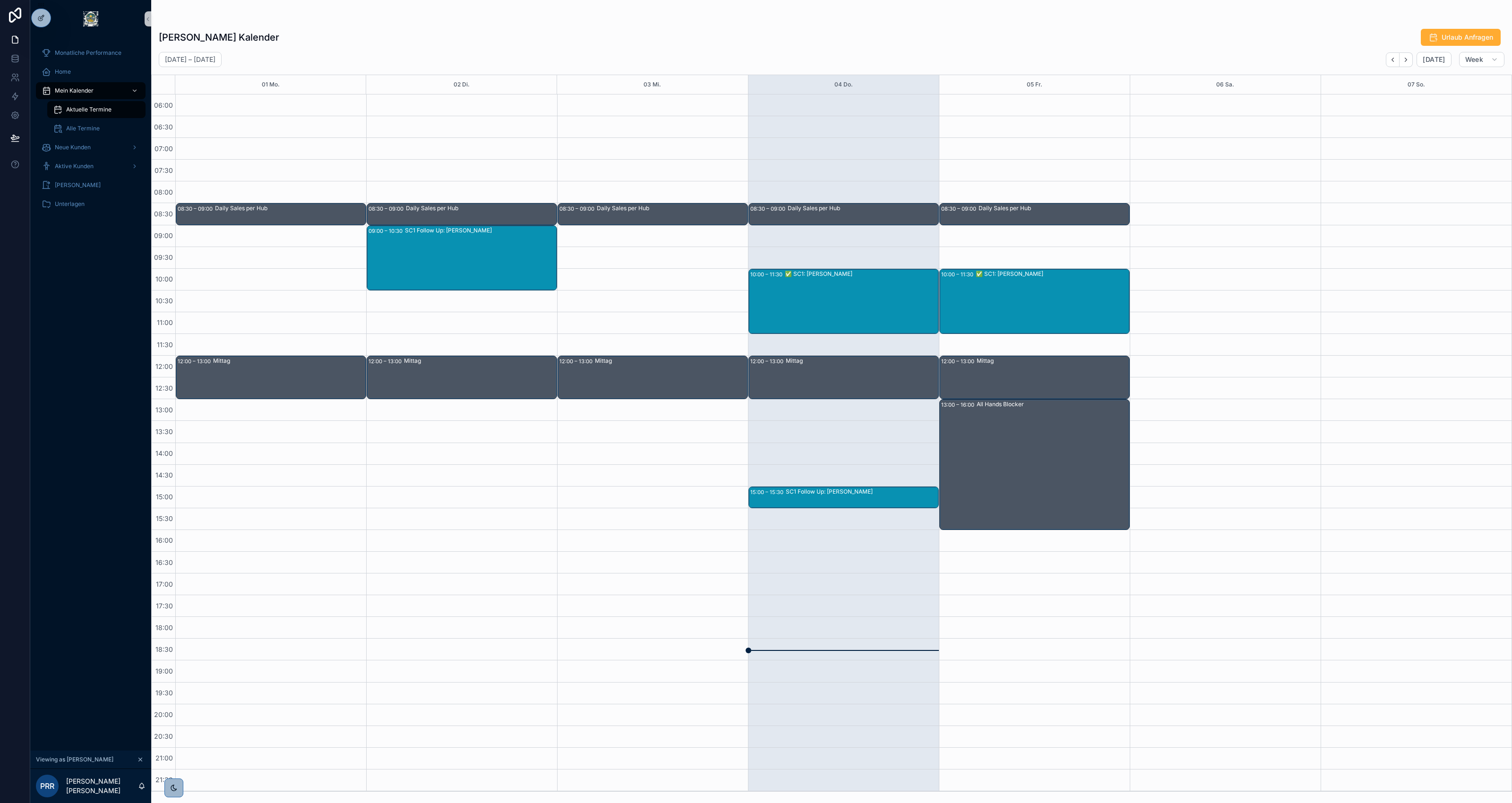
scroll to position [1, 0]
click at [38, 38] on icon at bounding box center [41, 38] width 8 height 8
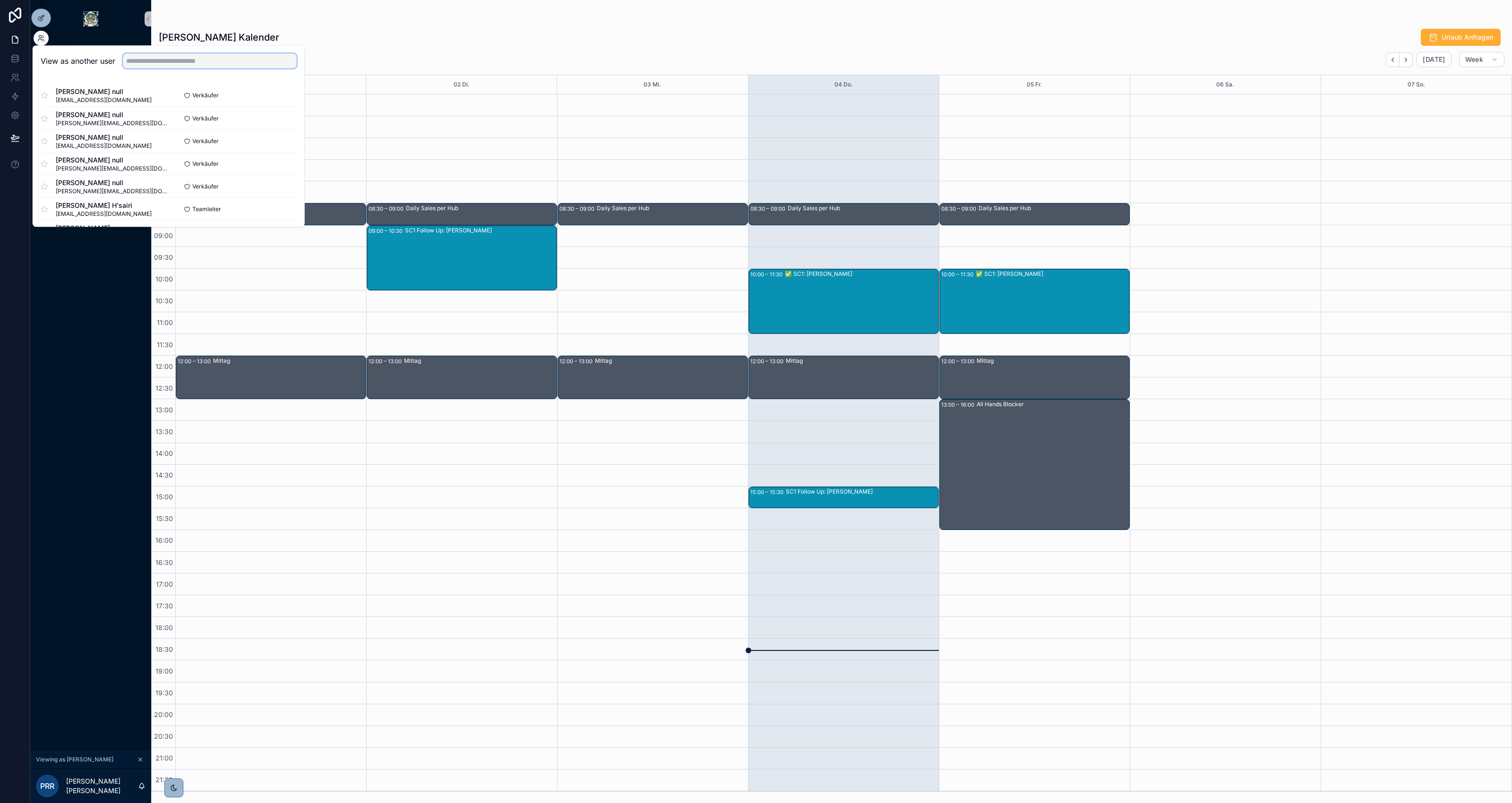
click at [142, 64] on input "text" at bounding box center [210, 61] width 174 height 15
type input "**********"
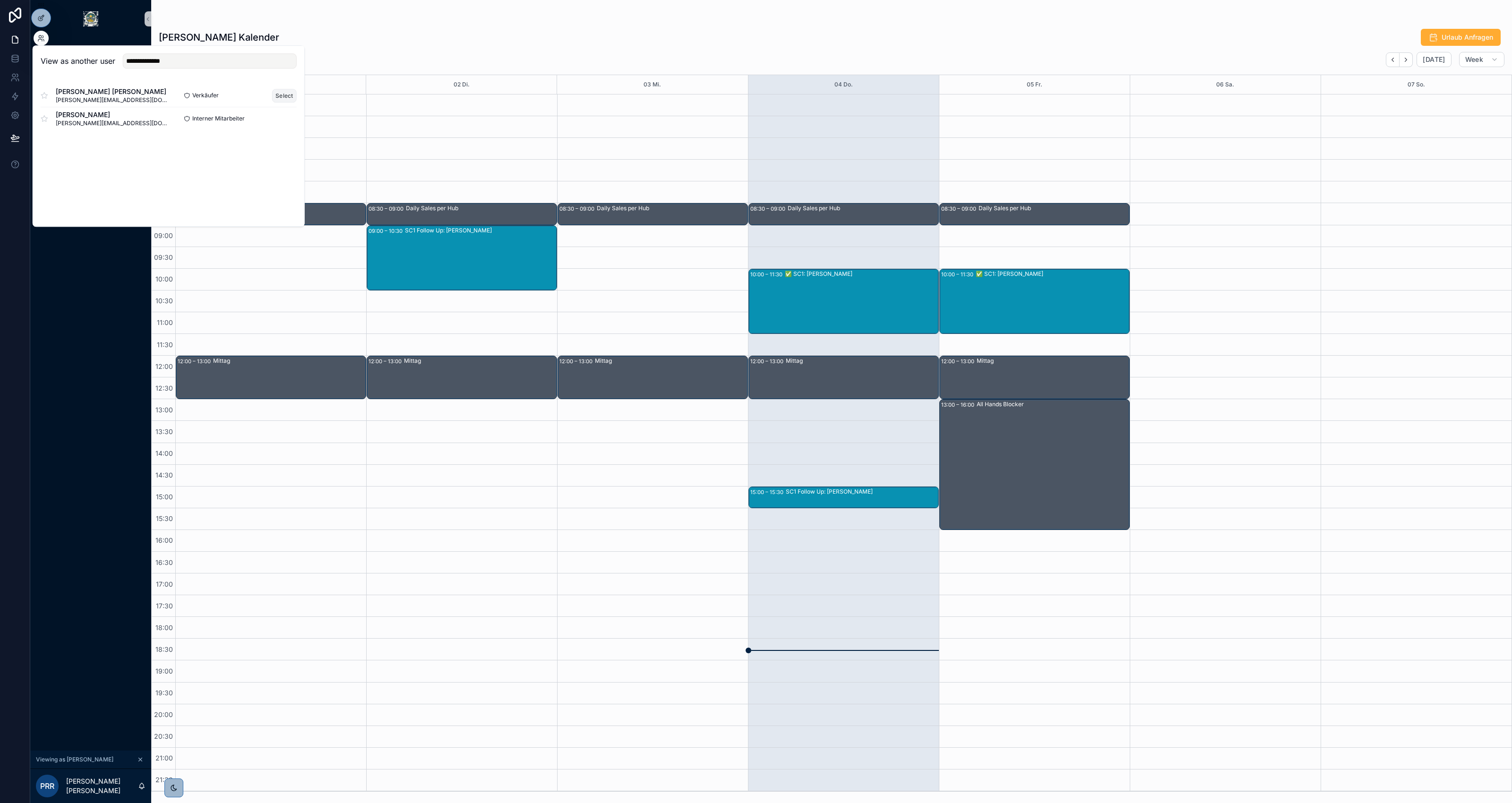
click at [279, 93] on button "Select" at bounding box center [285, 95] width 25 height 14
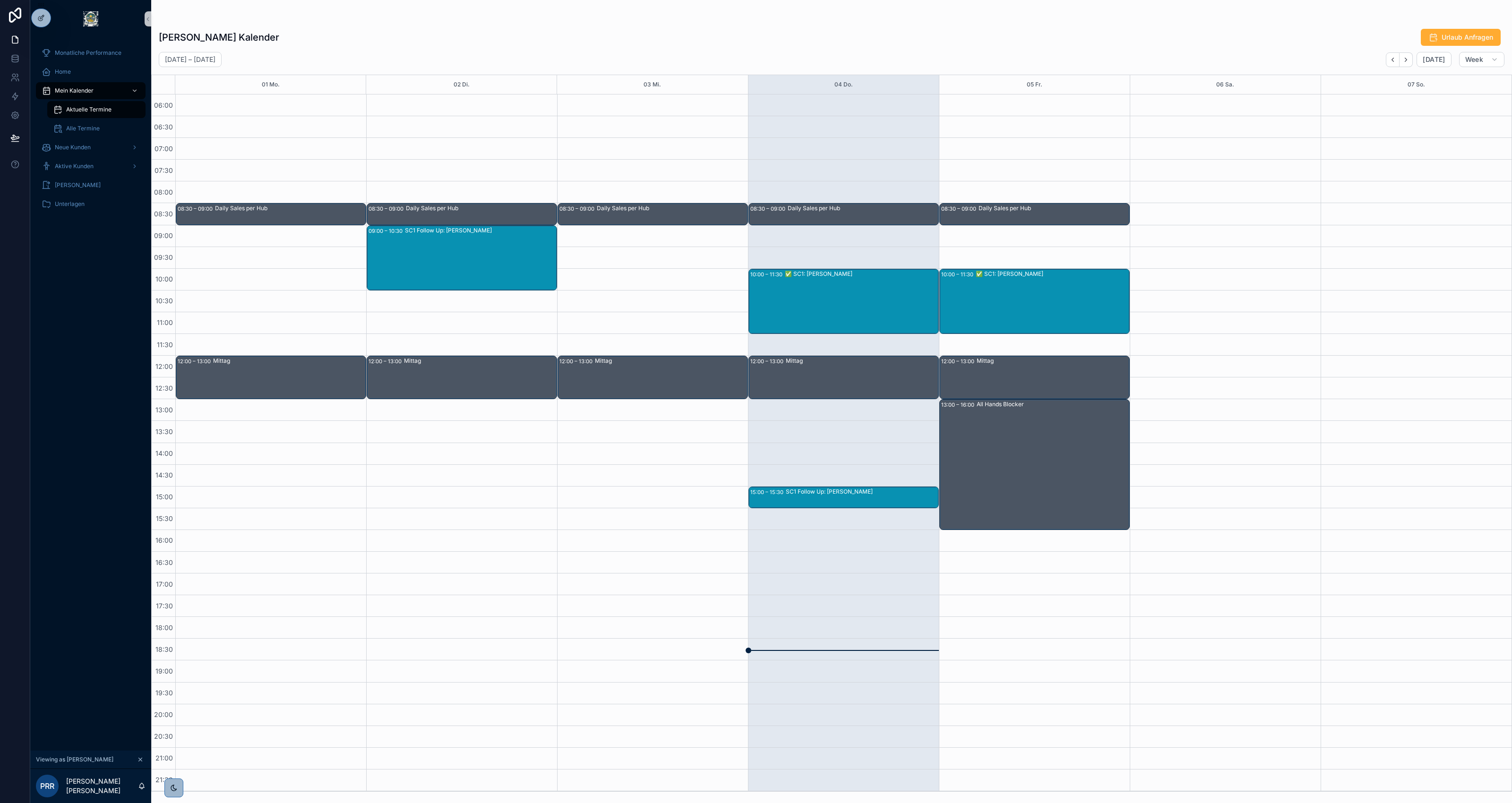
click at [491, 22] on div at bounding box center [831, 19] width 1346 height 8
click at [1361, 43] on div "Philipp Rönker's Kalender Urlaub Anfragen" at bounding box center [831, 37] width 1346 height 18
click at [100, 133] on div "Alle Termine" at bounding box center [96, 129] width 87 height 15
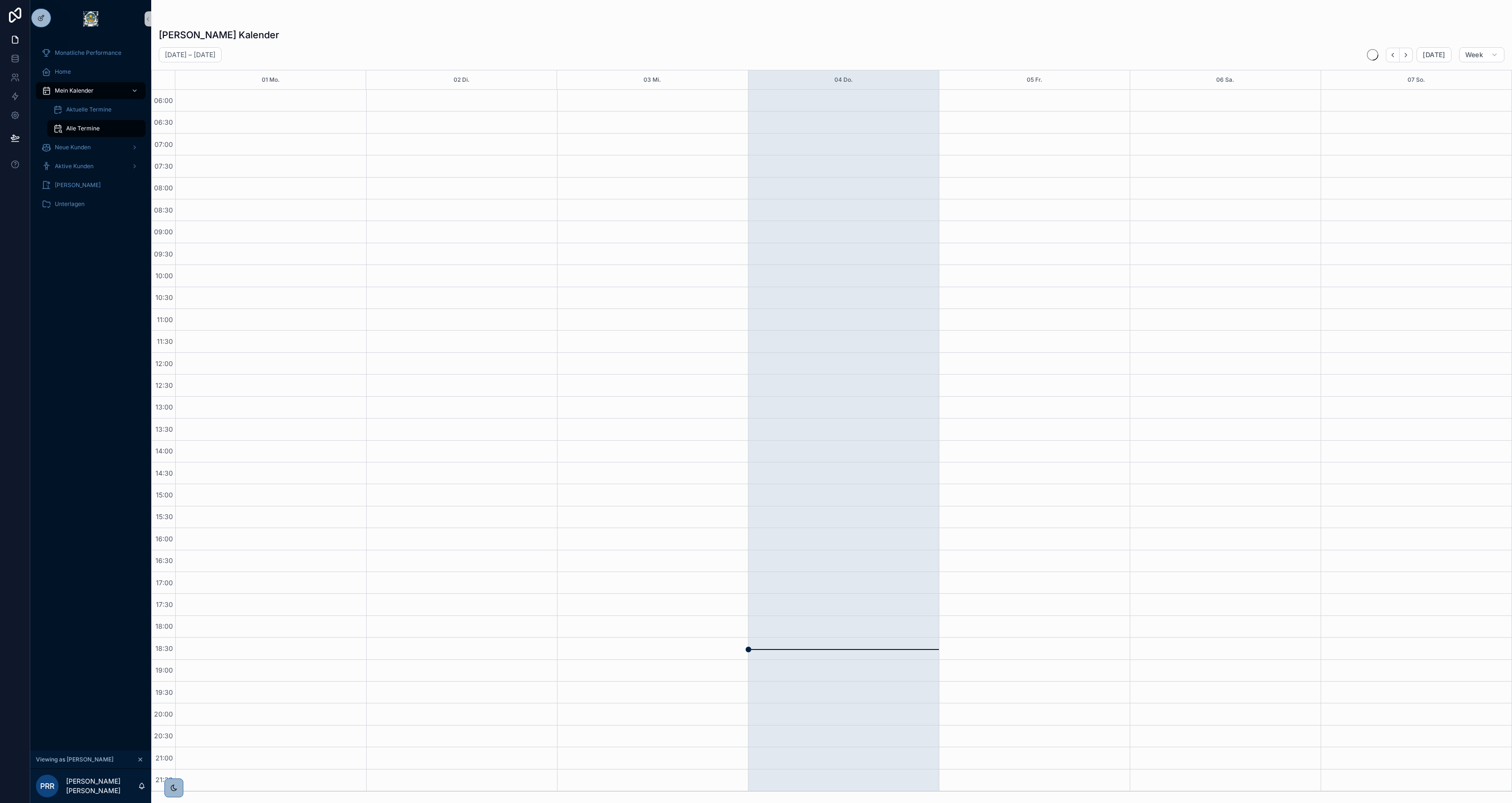
scroll to position [1, 0]
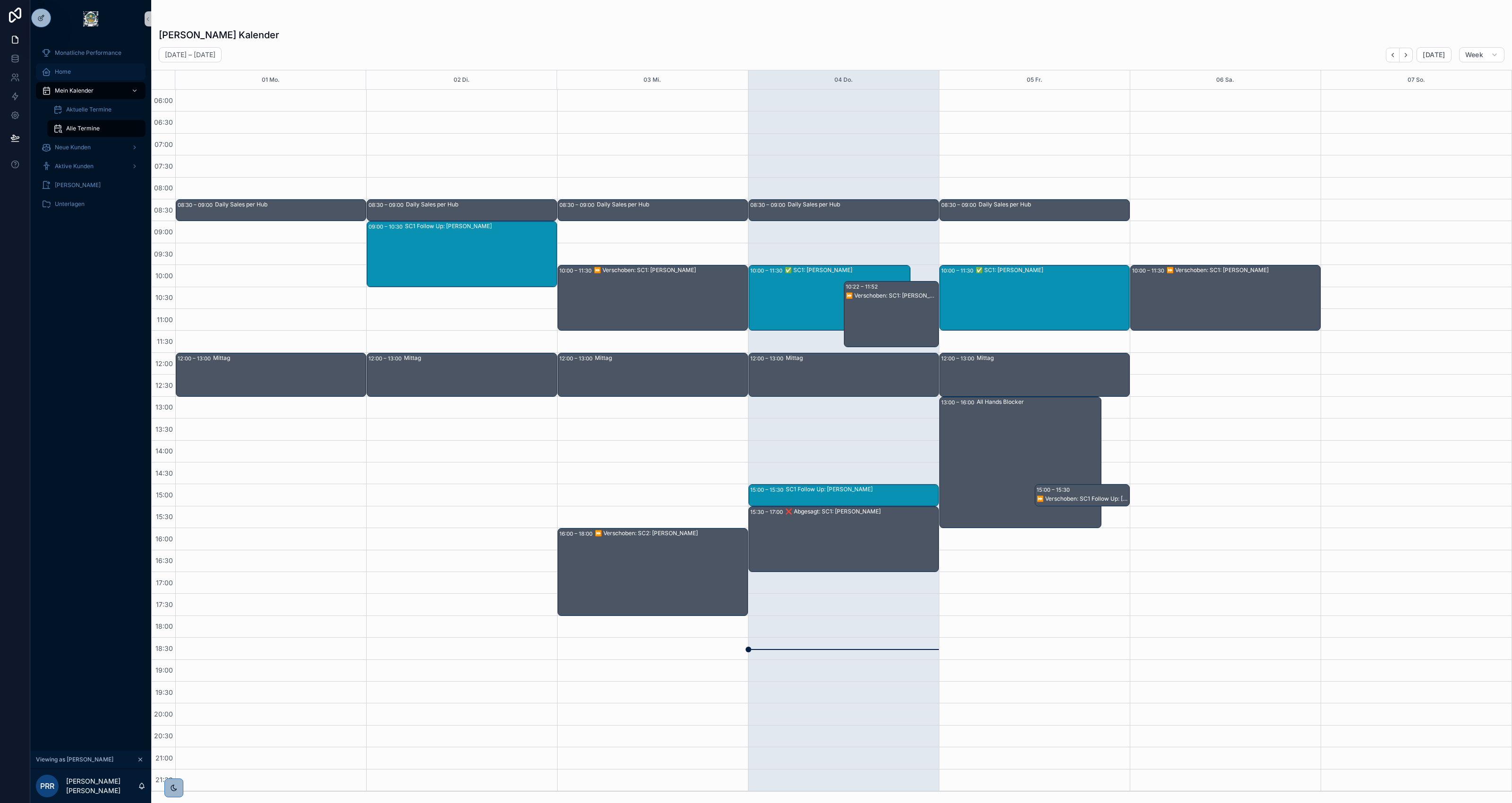
click at [70, 76] on div "Home" at bounding box center [90, 72] width 98 height 15
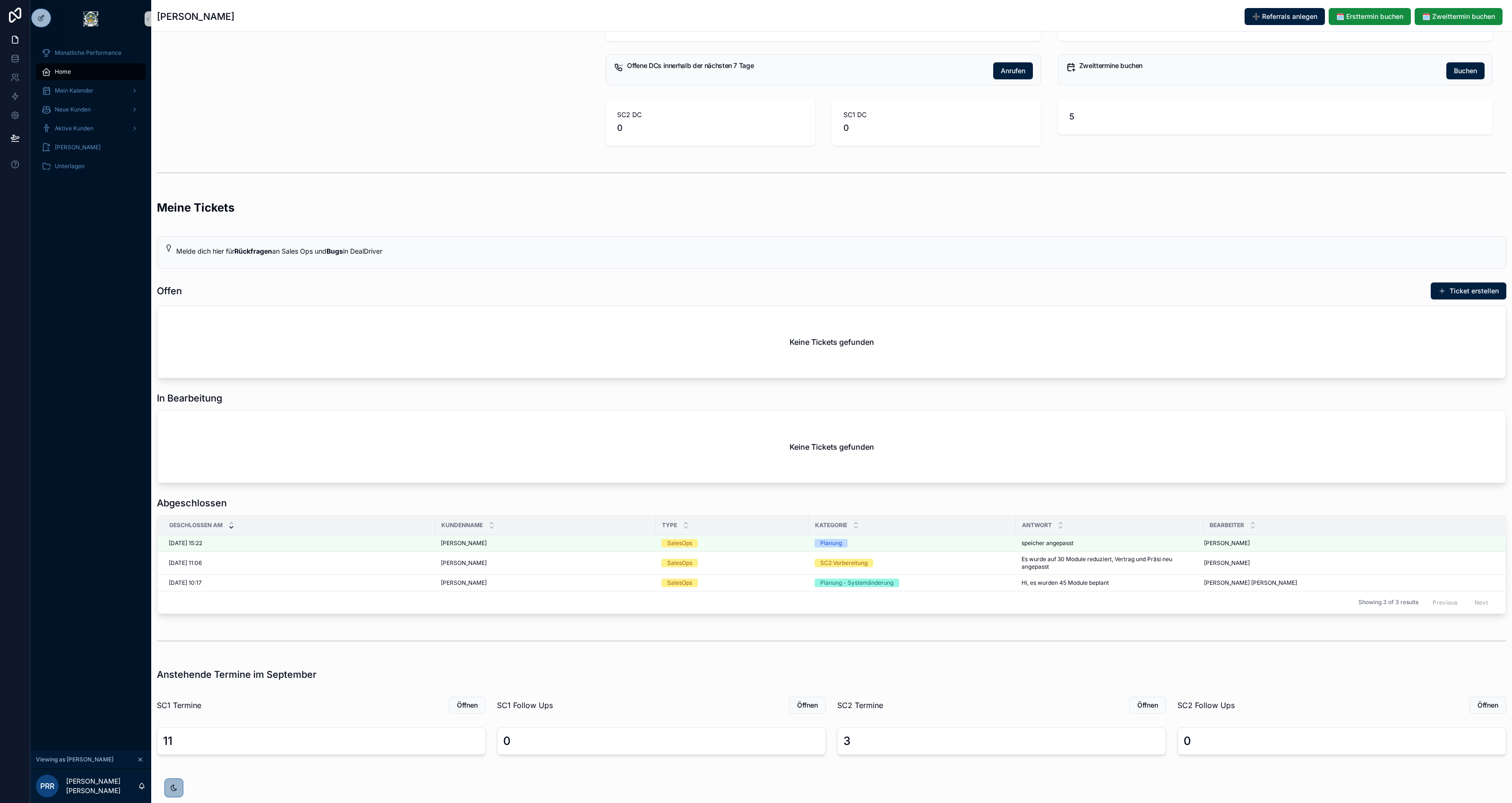
scroll to position [130, 0]
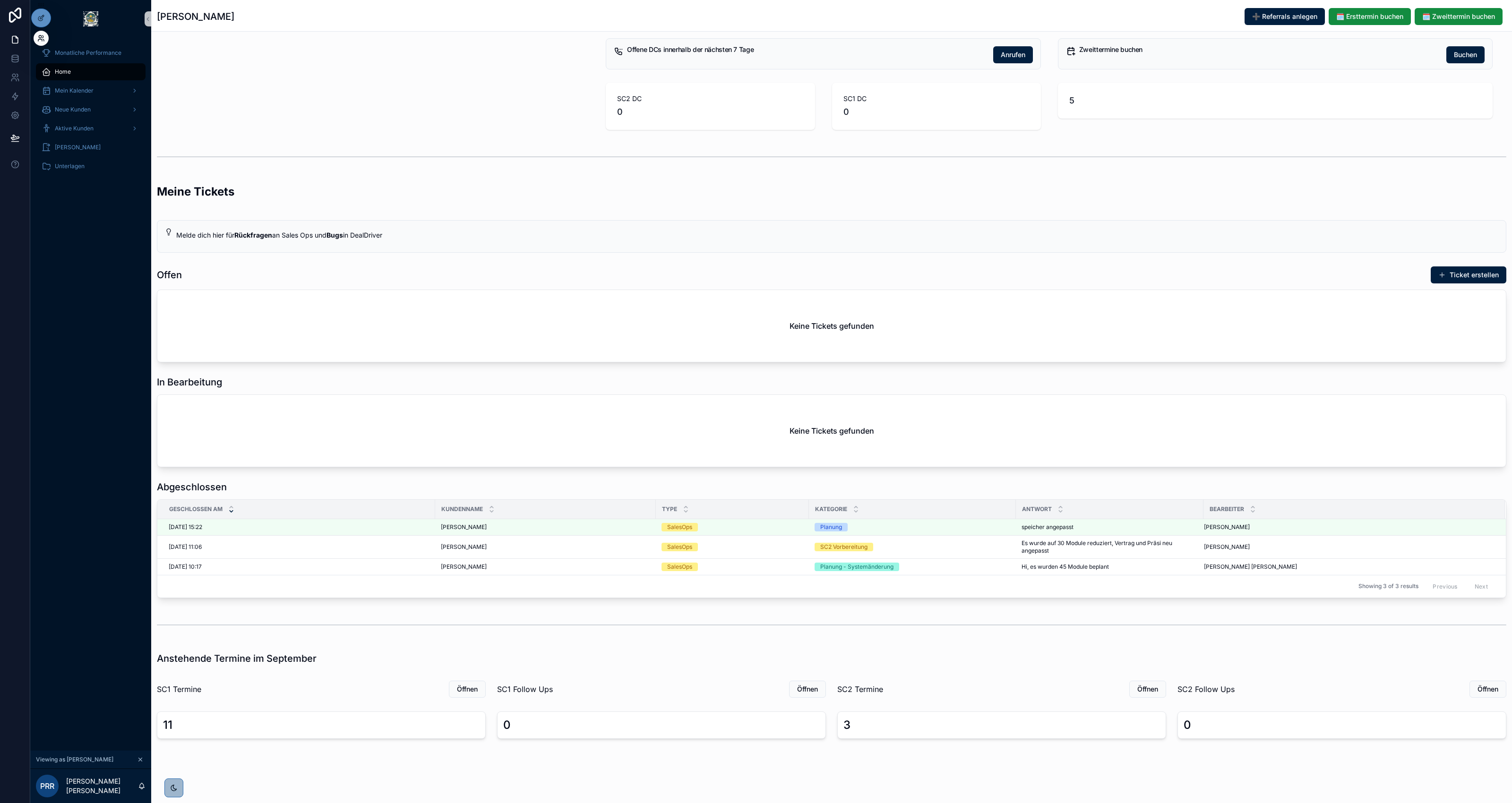
click at [41, 35] on icon at bounding box center [41, 38] width 8 height 8
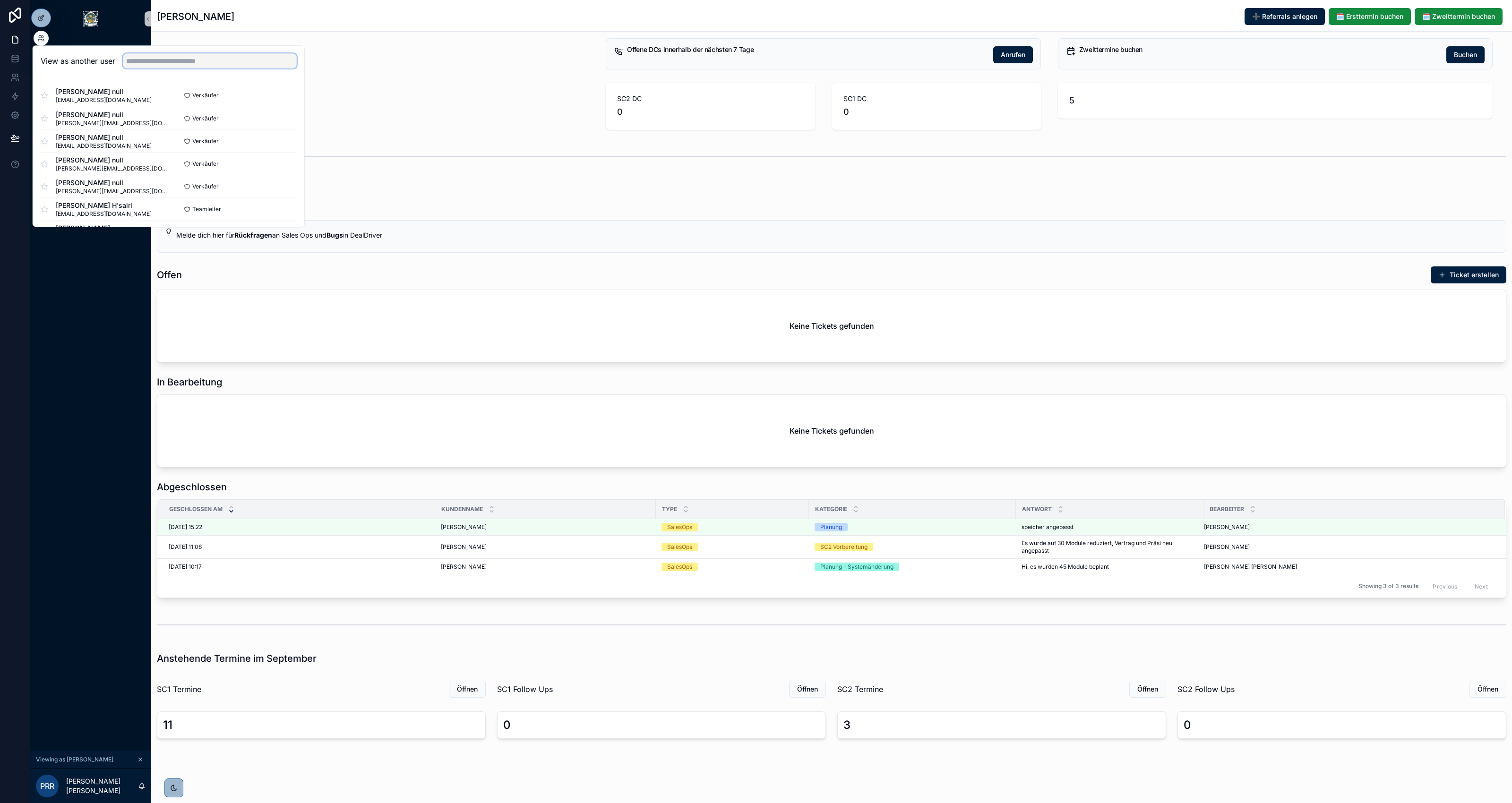
click at [194, 59] on input "text" at bounding box center [210, 61] width 174 height 15
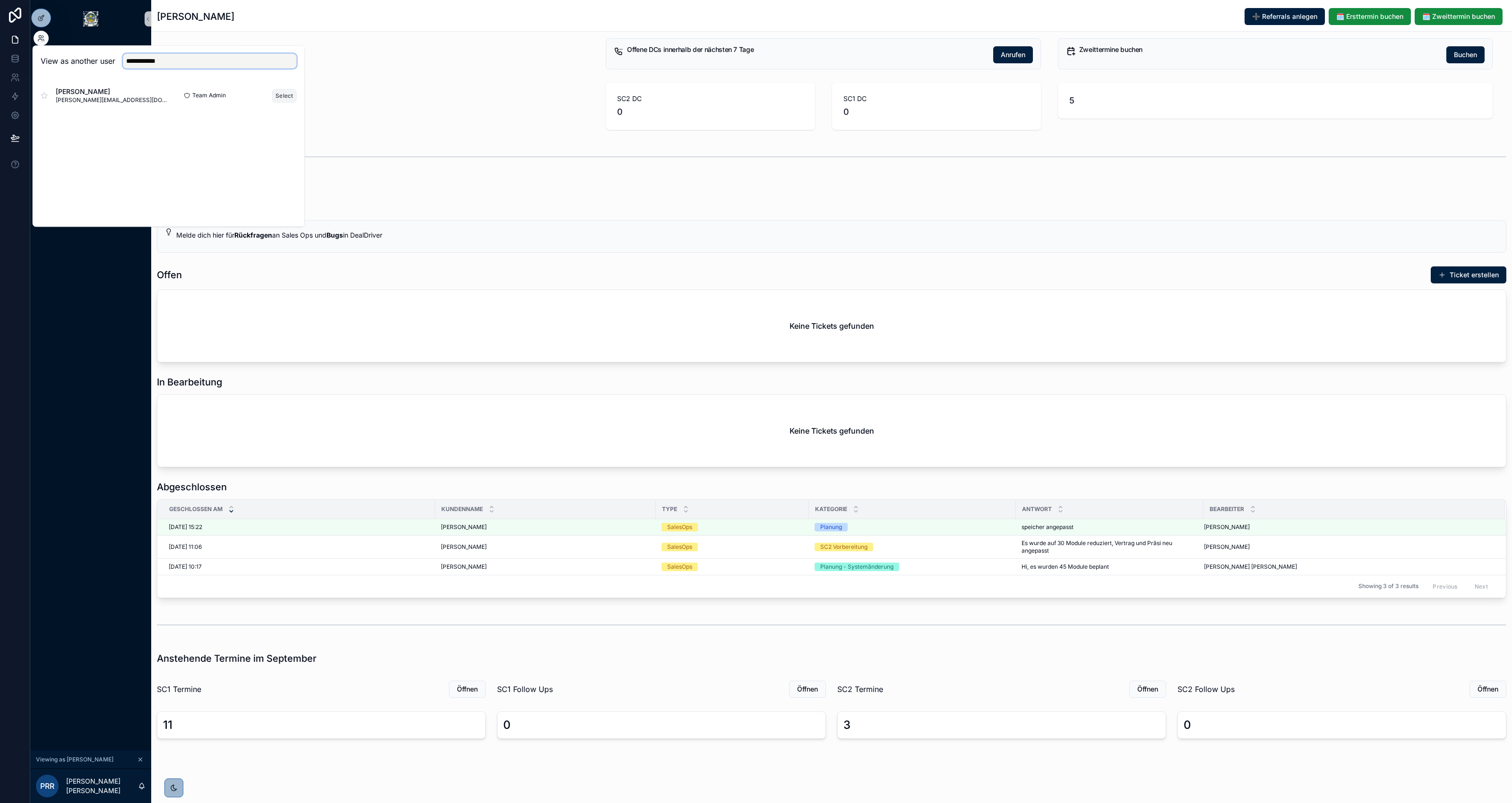
type input "**********"
click at [287, 95] on button "Select" at bounding box center [285, 95] width 25 height 14
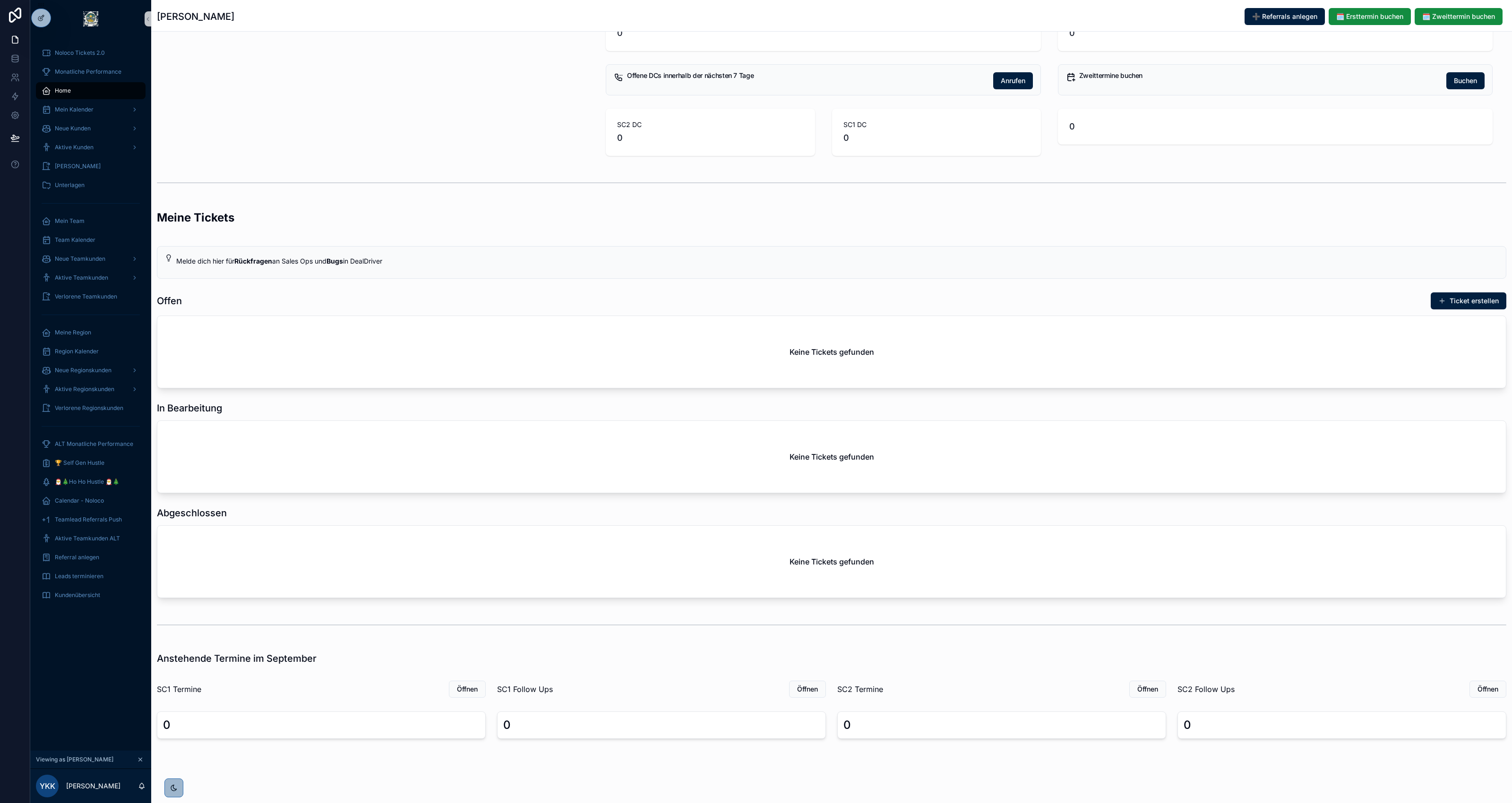
scroll to position [105, 0]
click at [89, 219] on div "Mein Team" at bounding box center [90, 221] width 98 height 15
